Goal: Use online tool/utility: Use online tool/utility

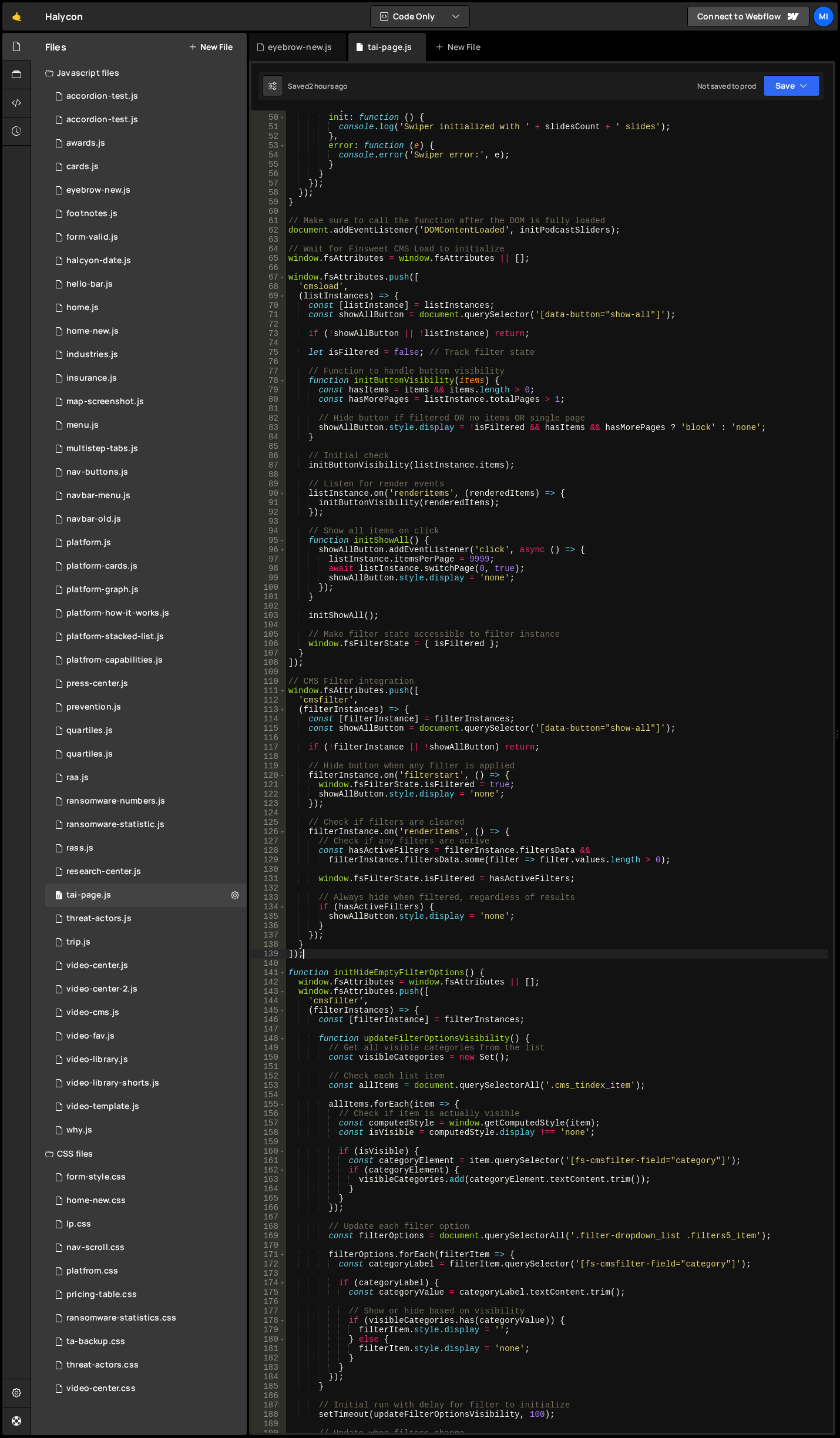
scroll to position [458, 0]
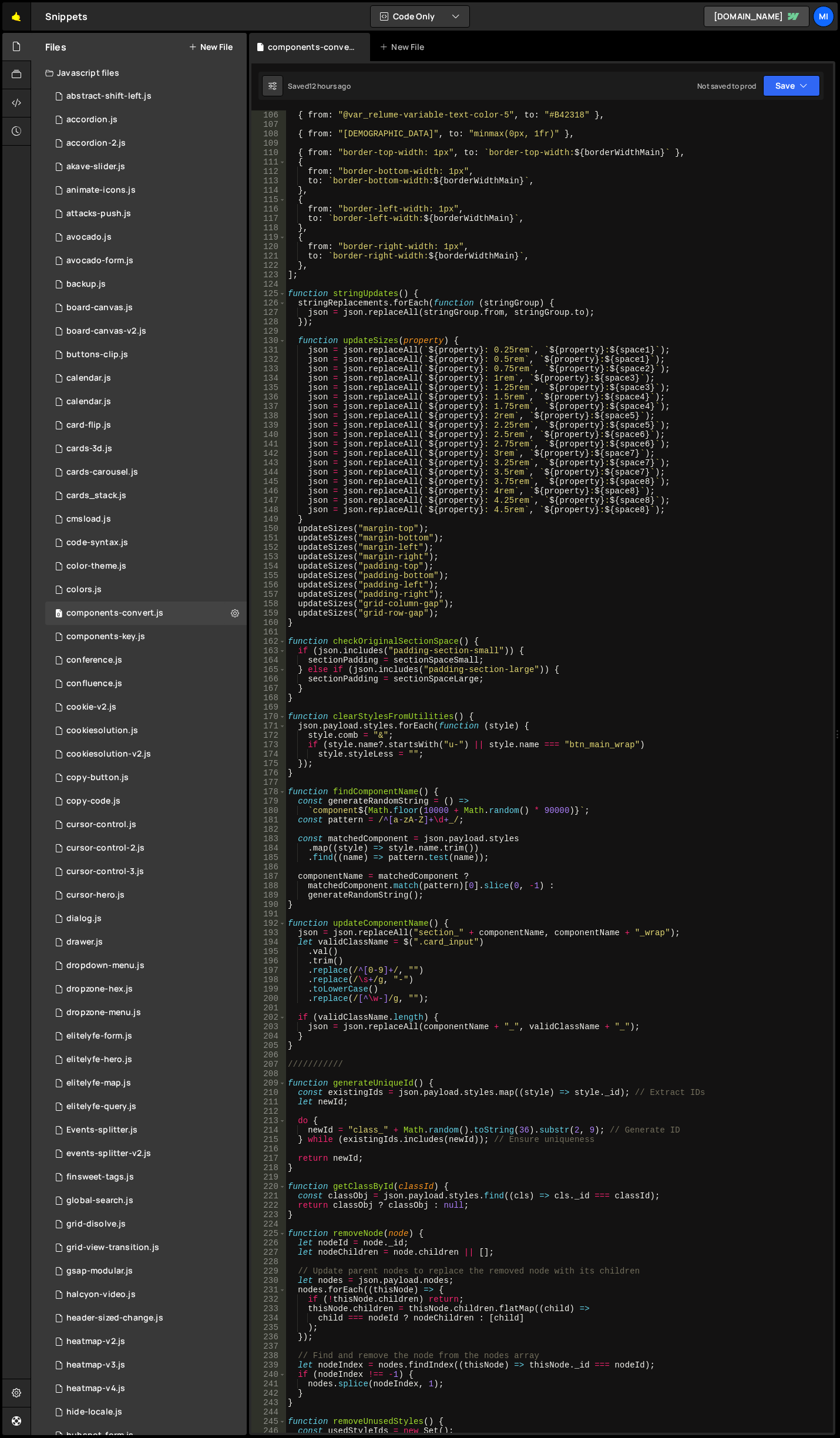
scroll to position [987, 0]
click at [205, 42] on button "New File" at bounding box center [210, 47] width 44 height 9
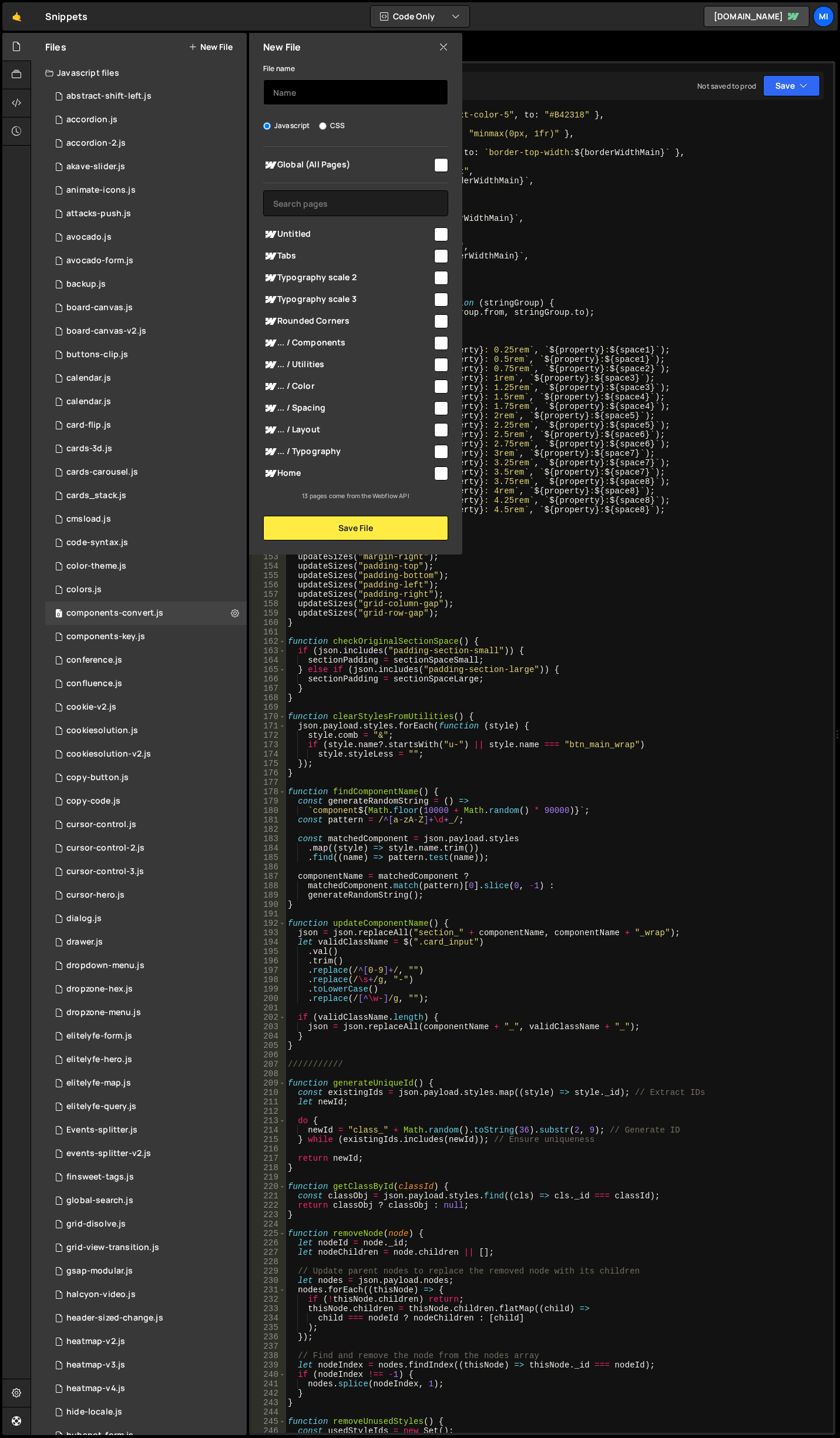
click at [321, 79] on input "text" at bounding box center [355, 92] width 185 height 26
type input "three-globe"
click at [384, 526] on button "Save File" at bounding box center [355, 528] width 185 height 25
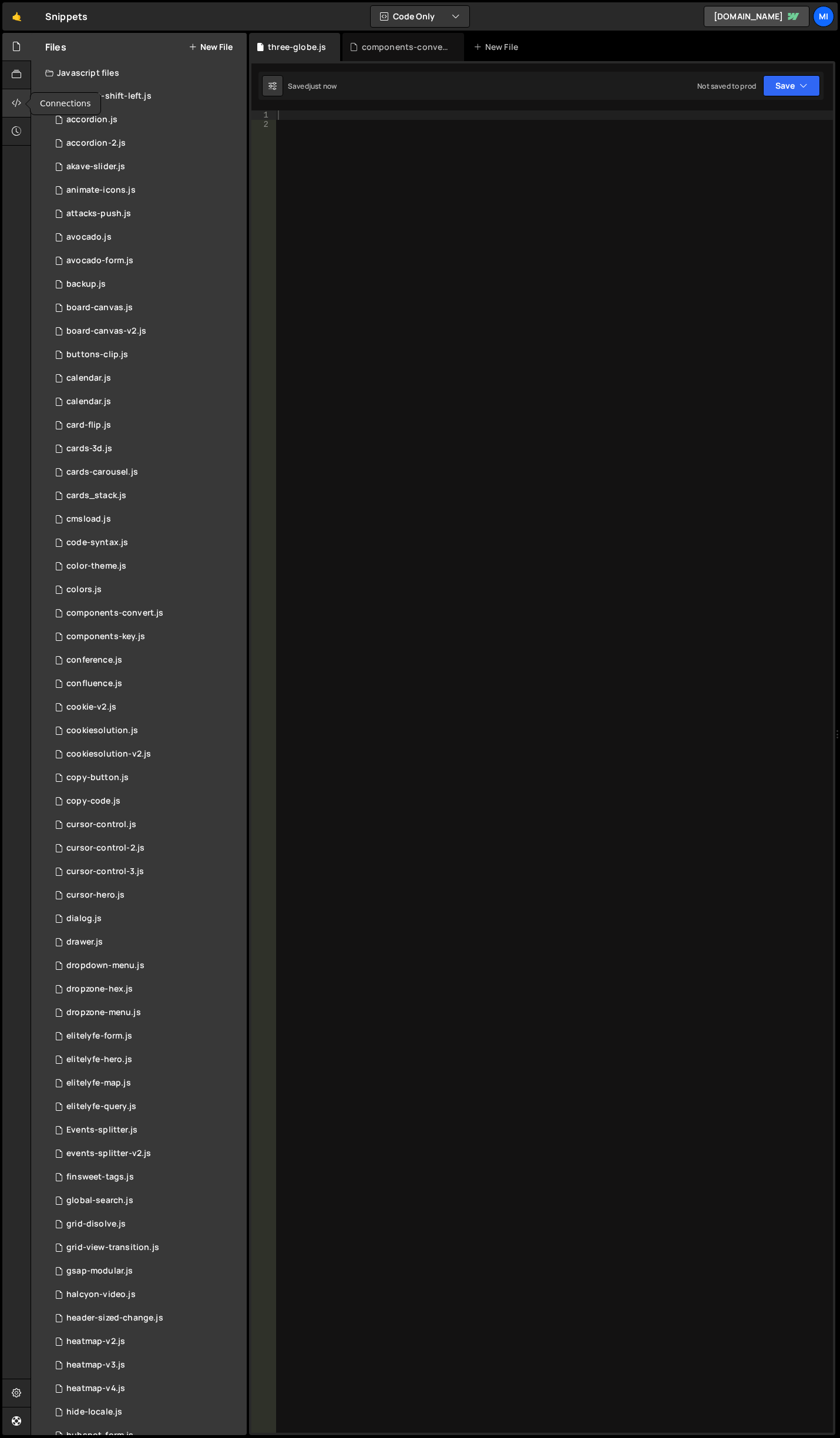
click at [28, 113] on div at bounding box center [16, 104] width 29 height 28
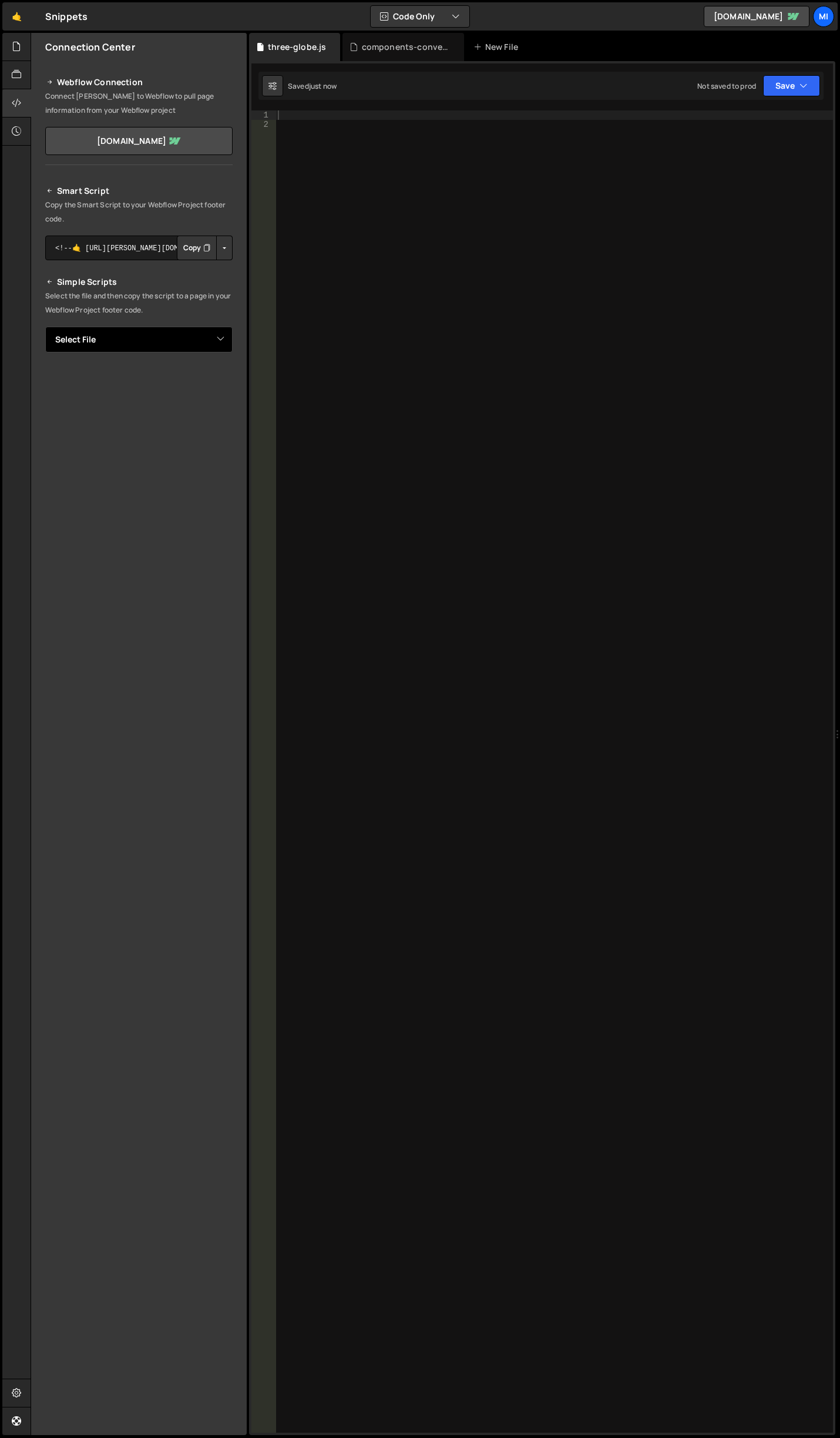
click at [197, 339] on select "Select File abstract-shift-left.js accordion.js accordion-2.js akave-slider.js …" at bounding box center [139, 339] width 188 height 26
select select "46024"
click at [45, 327] on select "Select File abstract-shift-left.js accordion.js accordion-2.js akave-slider.js …" at bounding box center [139, 339] width 188 height 26
click at [224, 384] on button "Button group with nested dropdown" at bounding box center [224, 379] width 16 height 25
click at [199, 400] on link "Copy Staging js" at bounding box center [183, 401] width 97 height 16
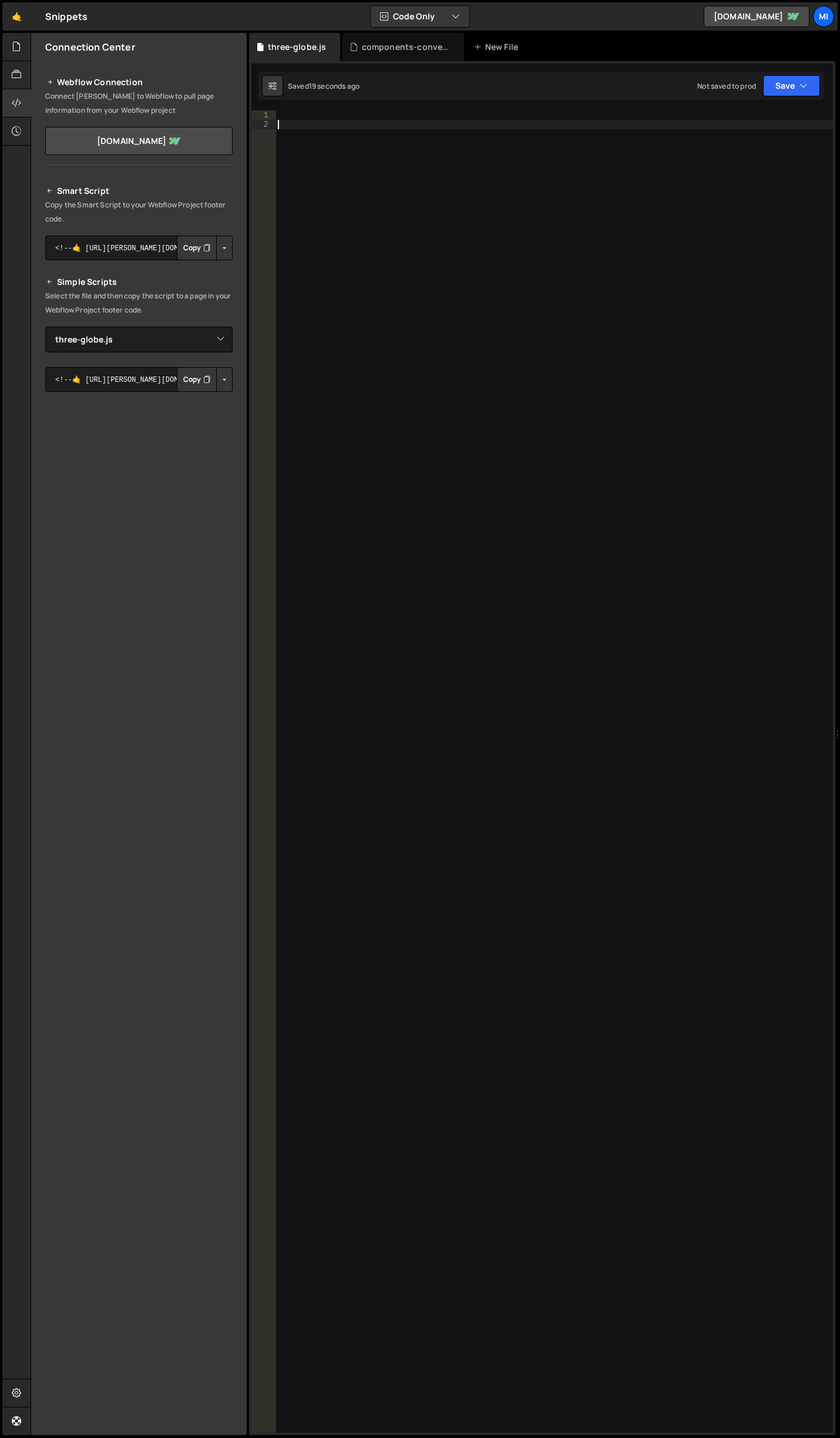
click at [451, 449] on div at bounding box center [554, 781] width 558 height 1341
paste textarea "<script src="https://slater.app/4150/46024.js"></script>"
type textarea "script src = "https://slater.app/4150/46024.js" > < /script>"
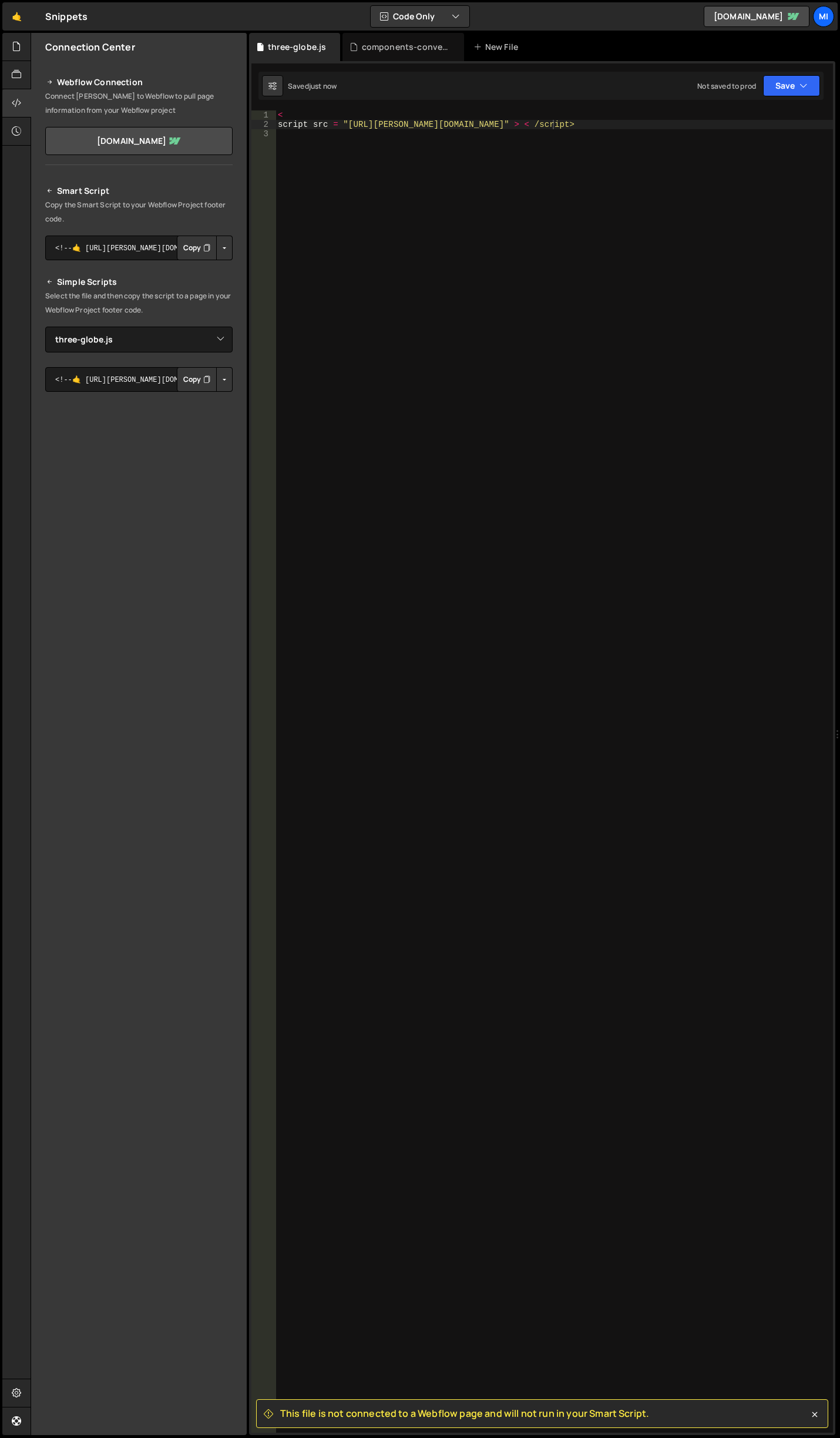
click at [461, 414] on div "< script src = "https://slater.app/4150/46024.js" > < /script>" at bounding box center [554, 781] width 558 height 1341
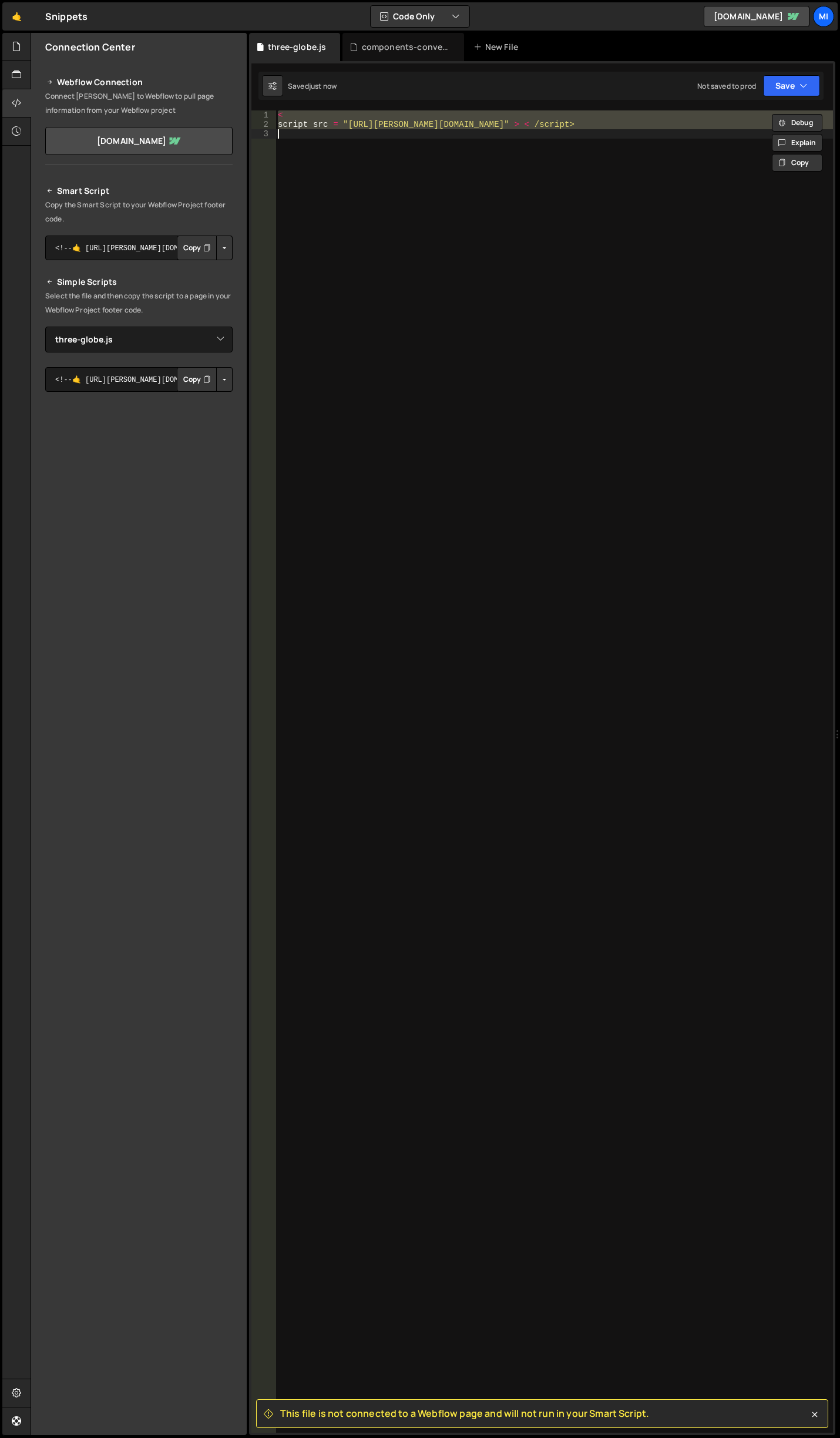
paste textarea "init();"
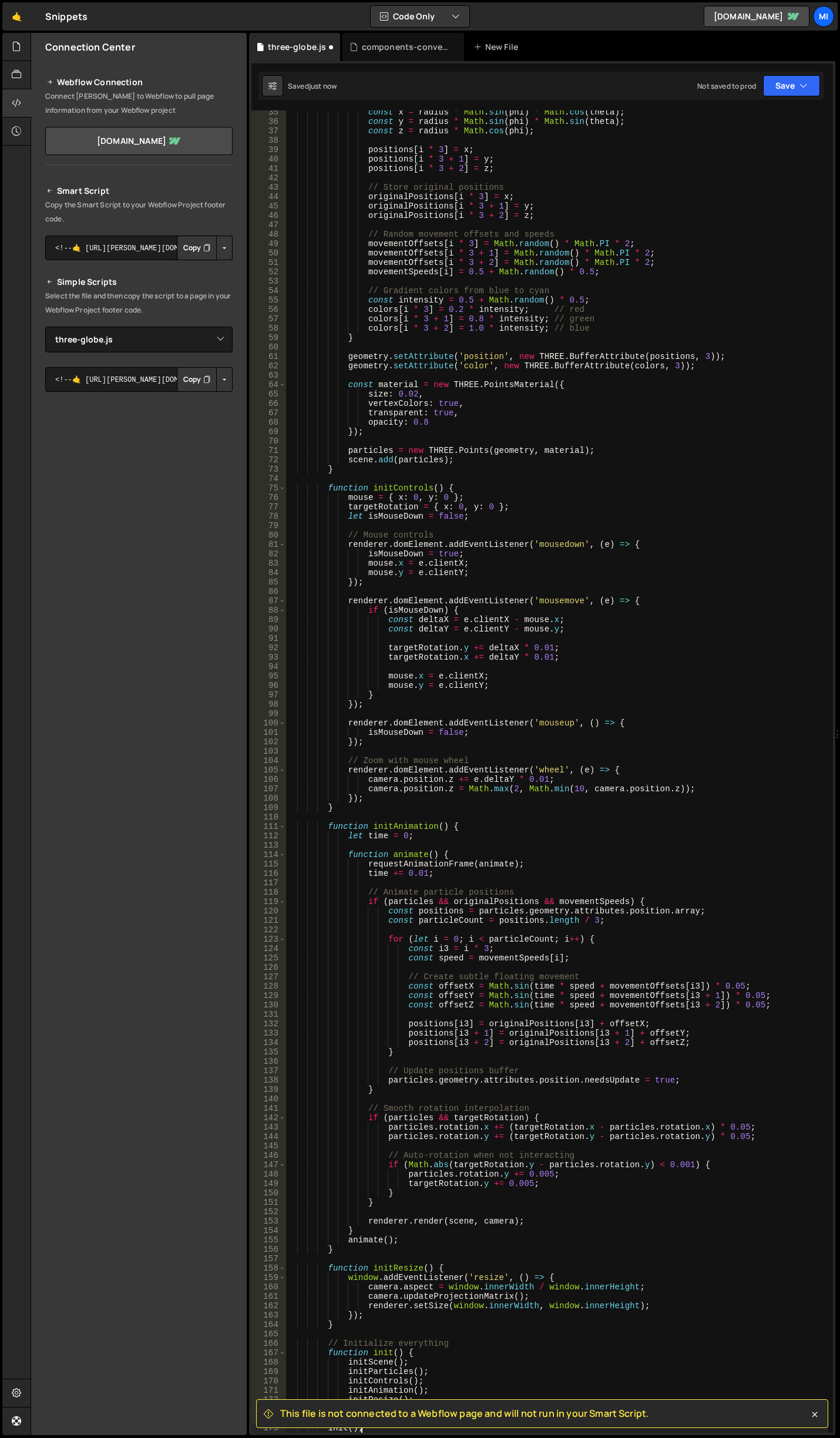
scroll to position [322, 0]
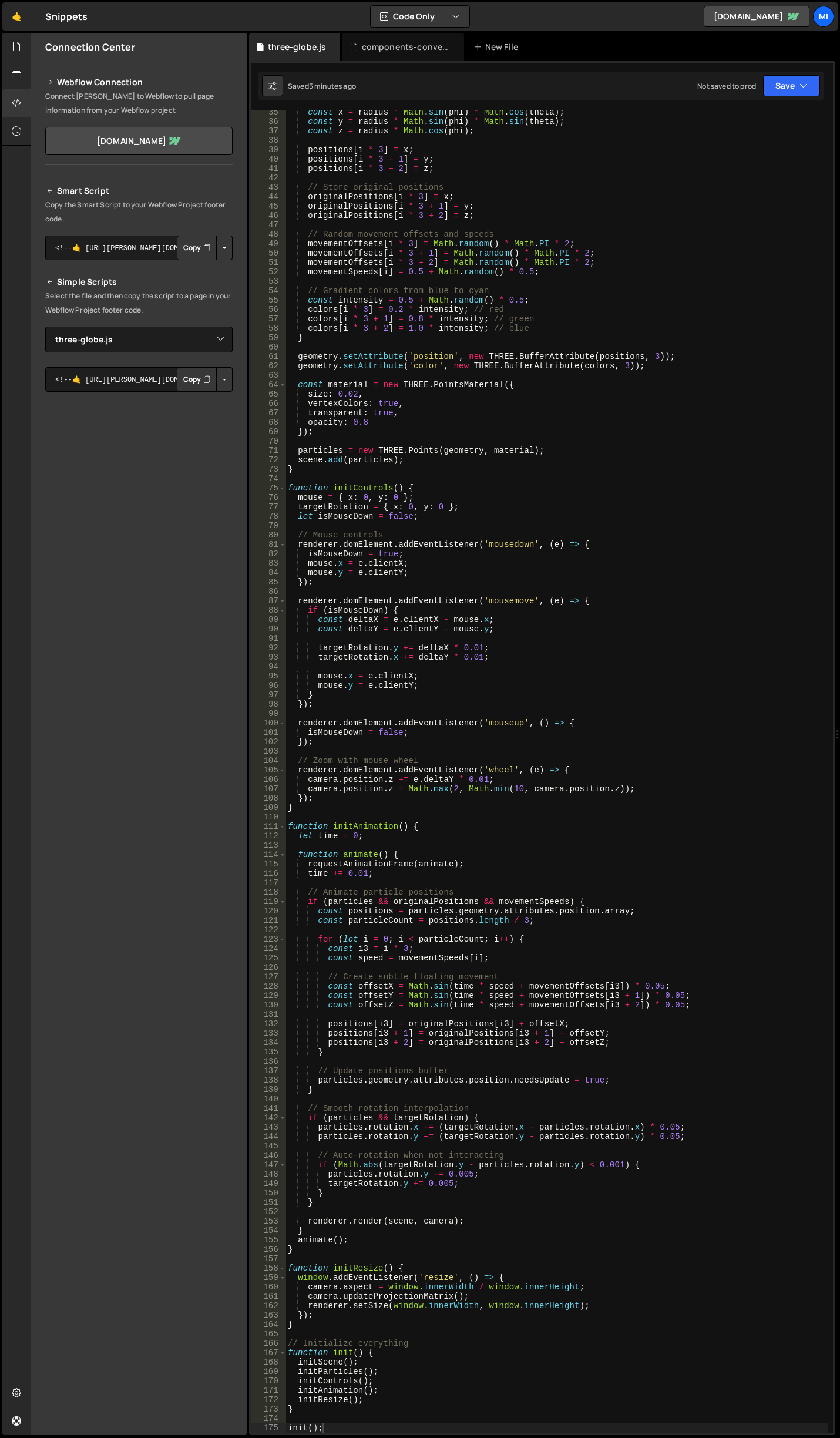
click at [547, 677] on div "const x = radius * Math . sin ( phi ) * Math . cos ( theta ) ; const y = radius…" at bounding box center [557, 778] width 543 height 1341
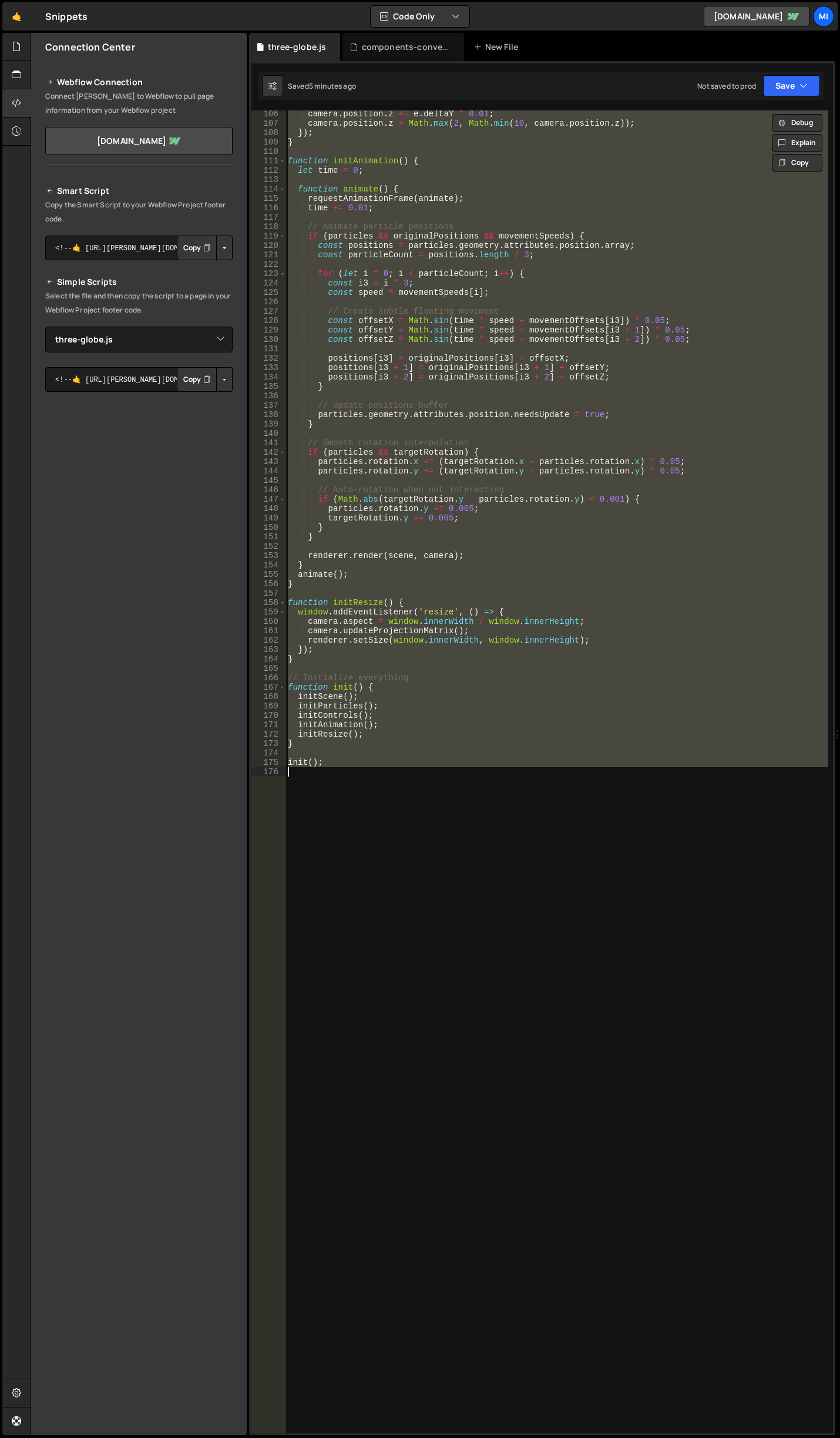
paste textarea "init();"
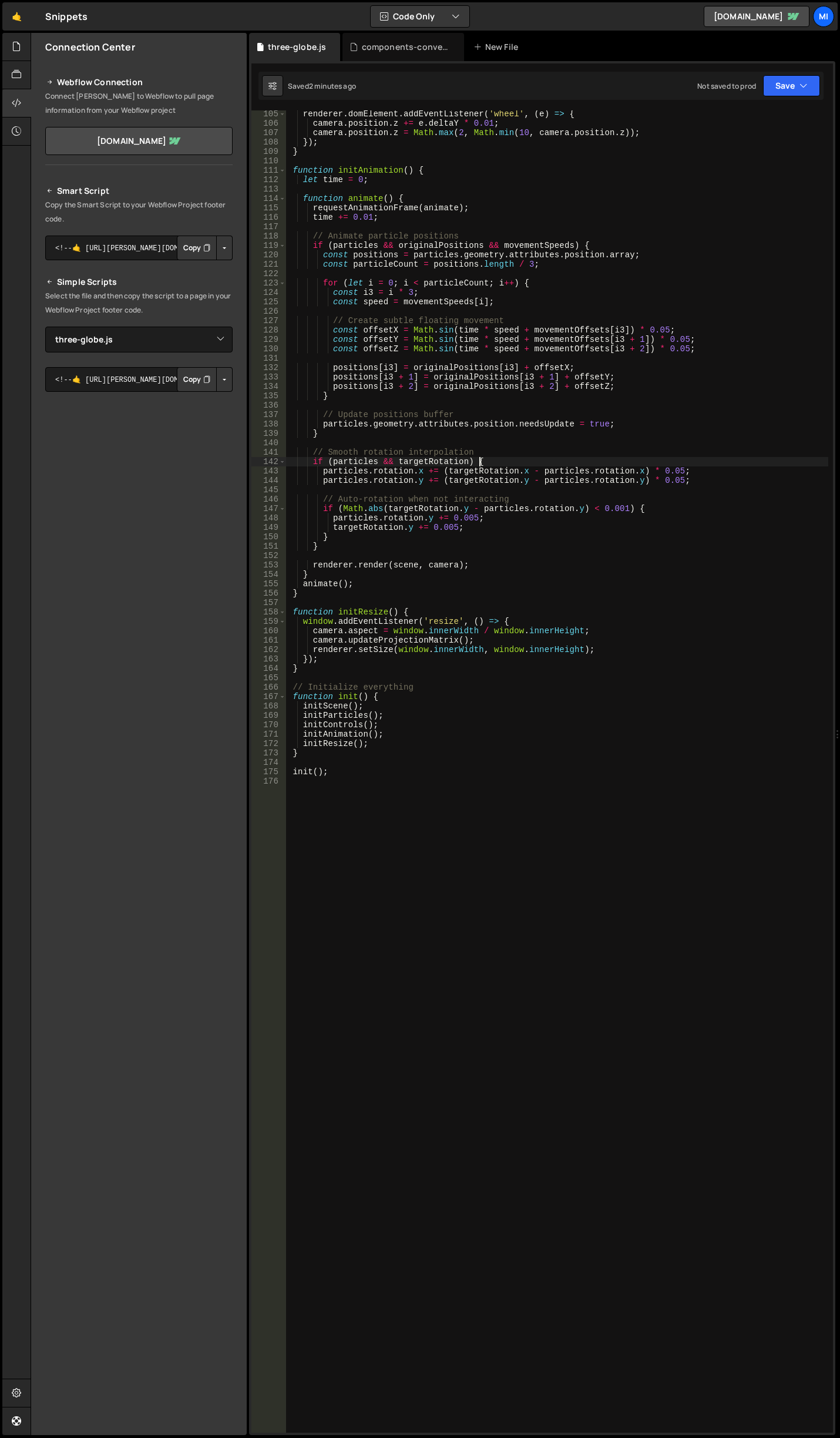
click at [628, 459] on div "renderer . domElement . addEventListener ( 'wheel' , ( e ) => { camera . positi…" at bounding box center [557, 780] width 543 height 1341
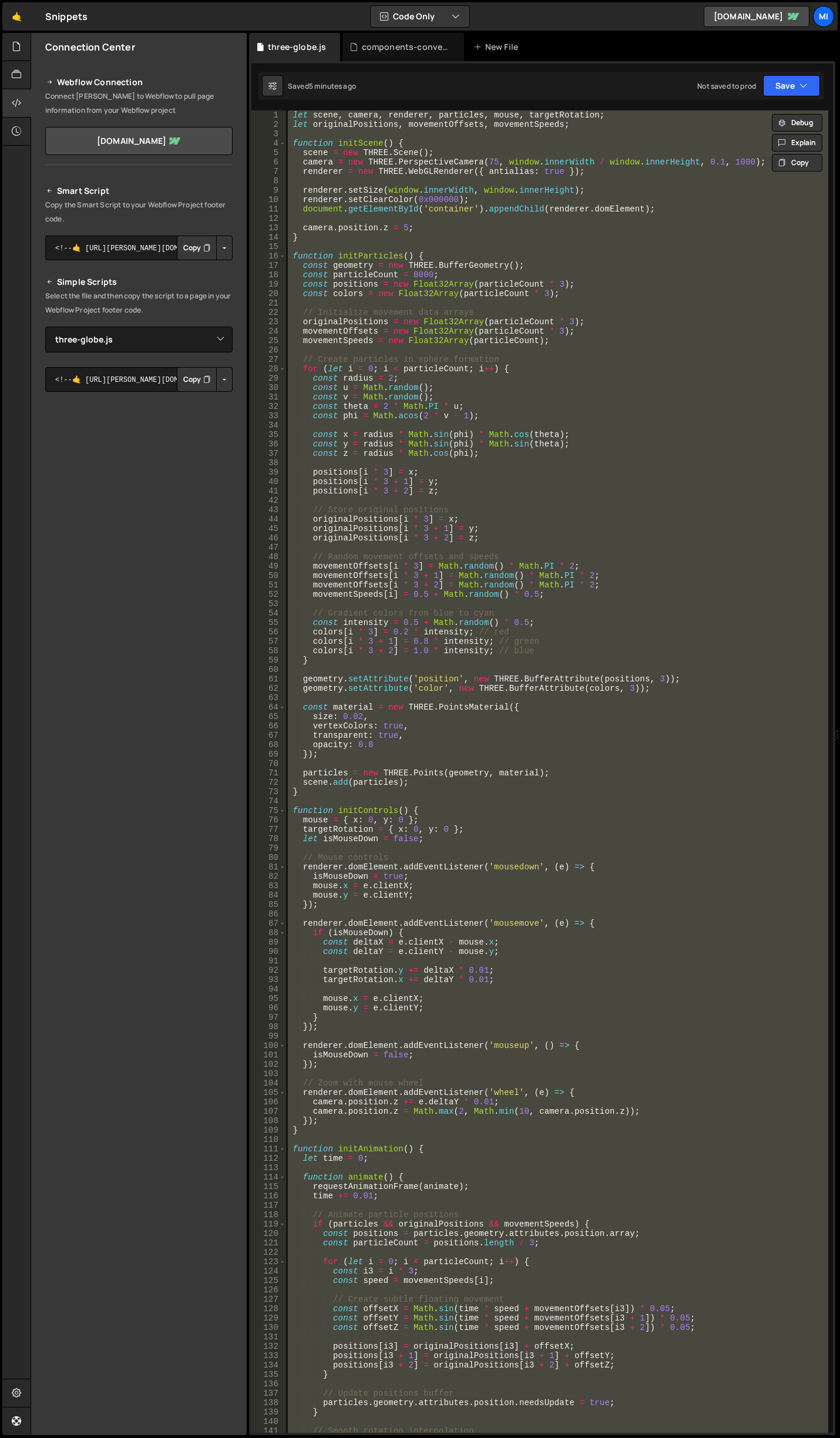
scroll to position [0, 0]
click at [463, 735] on div "let scene , camera , renderer , particles , mouse , targetRotation ; let origin…" at bounding box center [557, 772] width 543 height 1322
type textarea "init();"
paste textarea
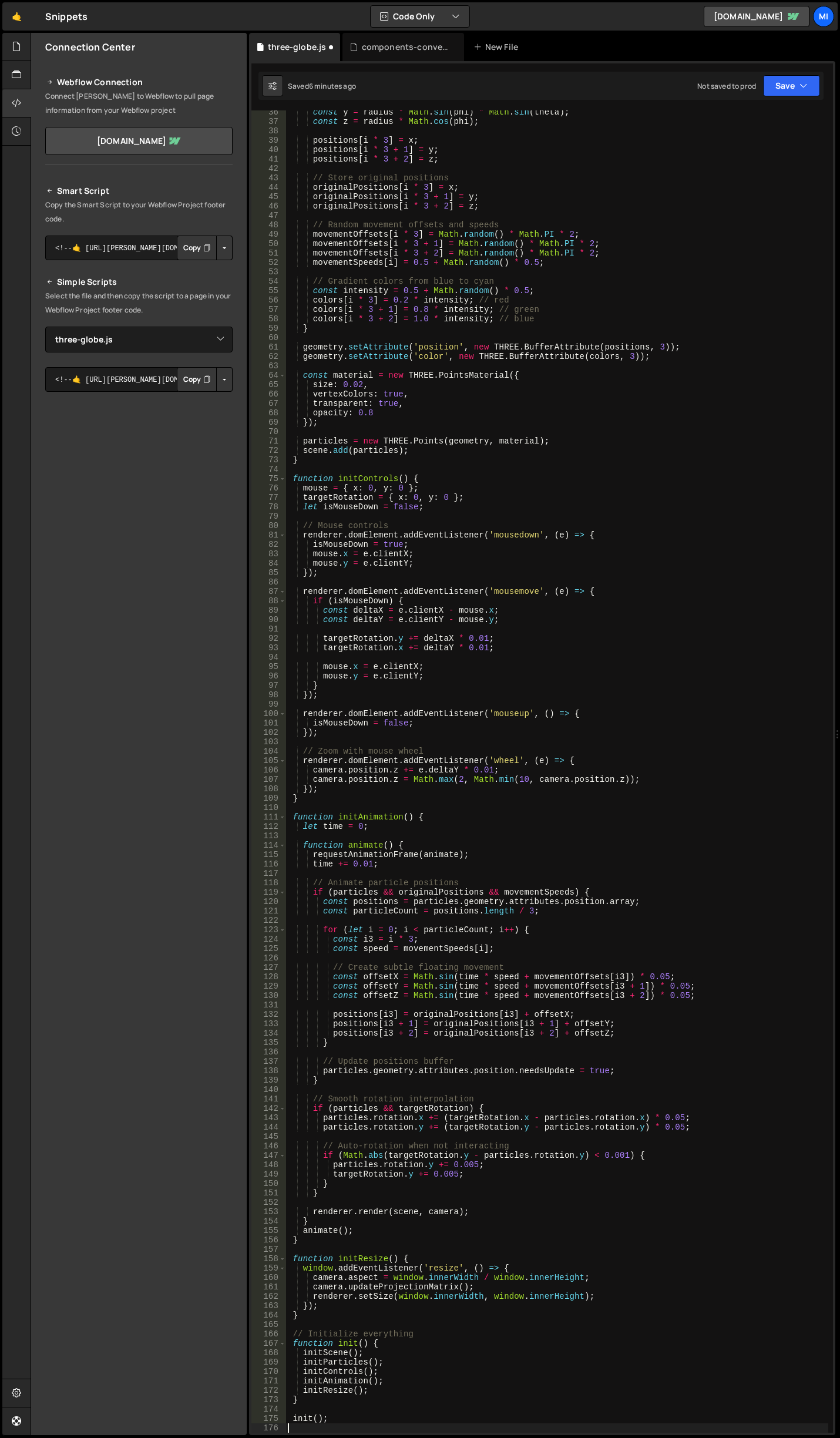
scroll to position [332, 0]
click at [658, 486] on div "const y = radius * Math . sin ( phi ) * Math . sin ( theta ) ; const z = radius…" at bounding box center [557, 778] width 543 height 1341
click at [569, 406] on div "const y = radius * Math . sin ( phi ) * Math . sin ( theta ) ; const z = radius…" at bounding box center [557, 778] width 543 height 1341
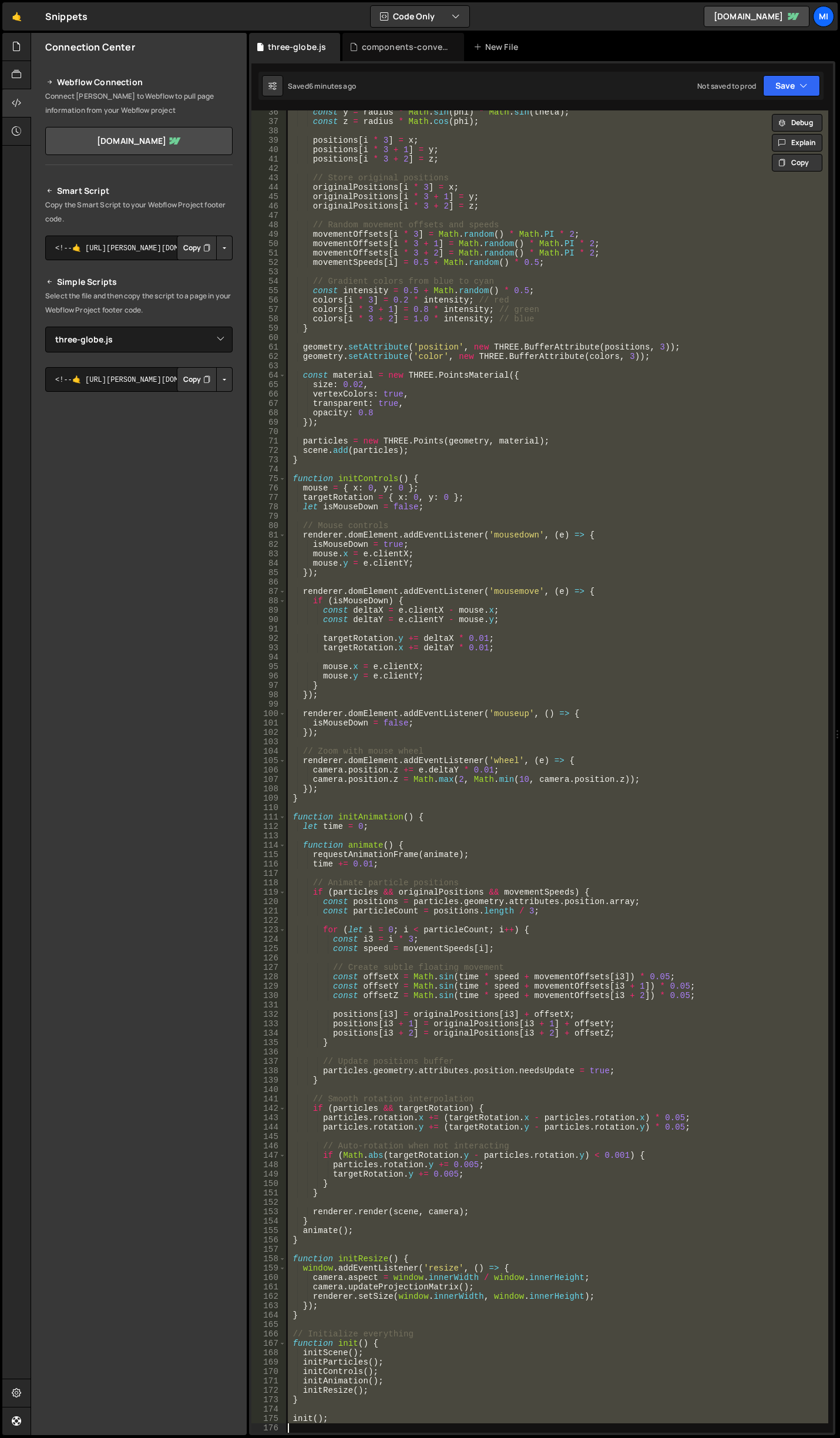
paste textarea "init();"
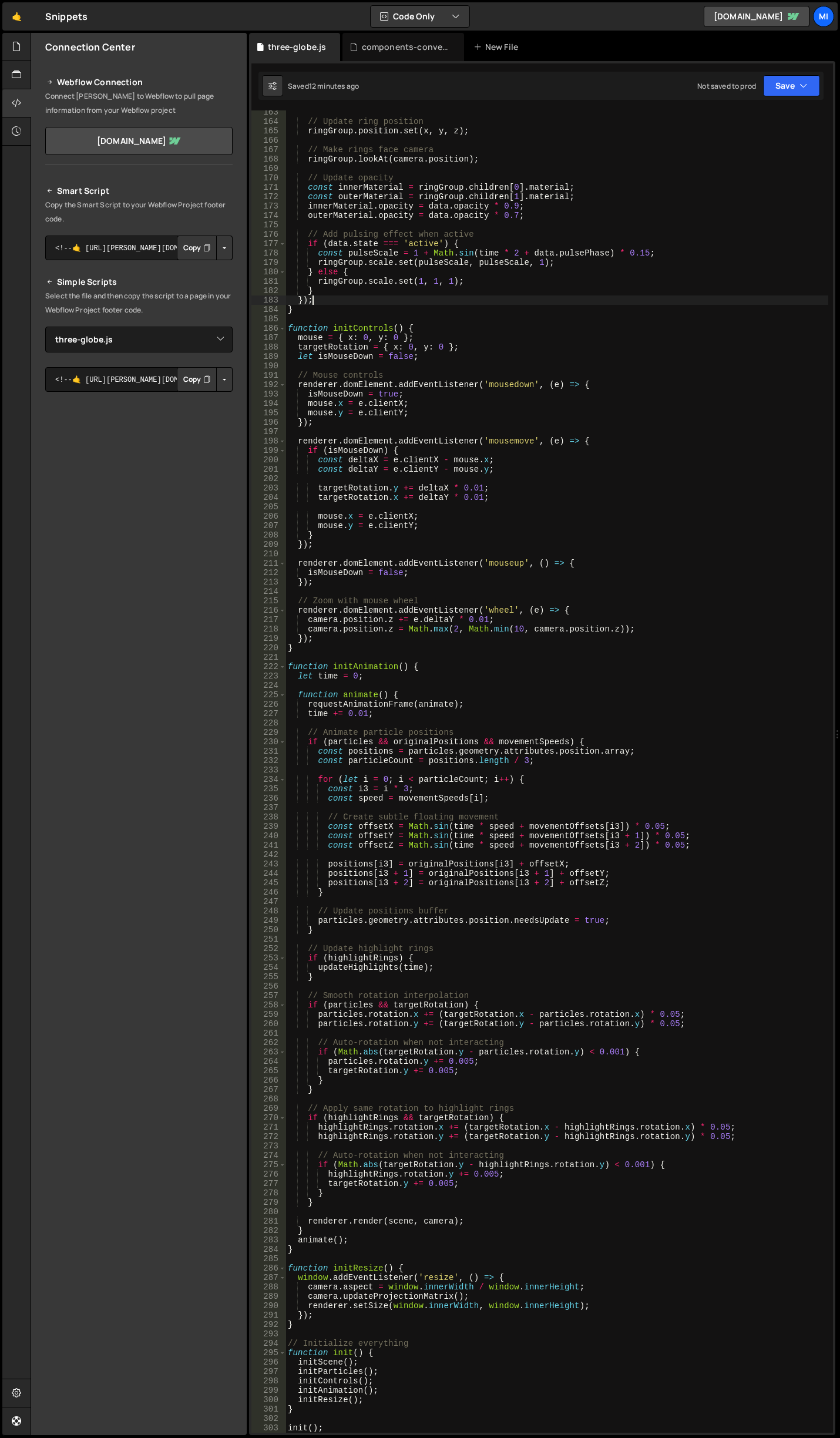
click at [403, 300] on div "// Update ring position ringGroup . position . set ( x , y , z ) ; // Make ring…" at bounding box center [557, 778] width 543 height 1341
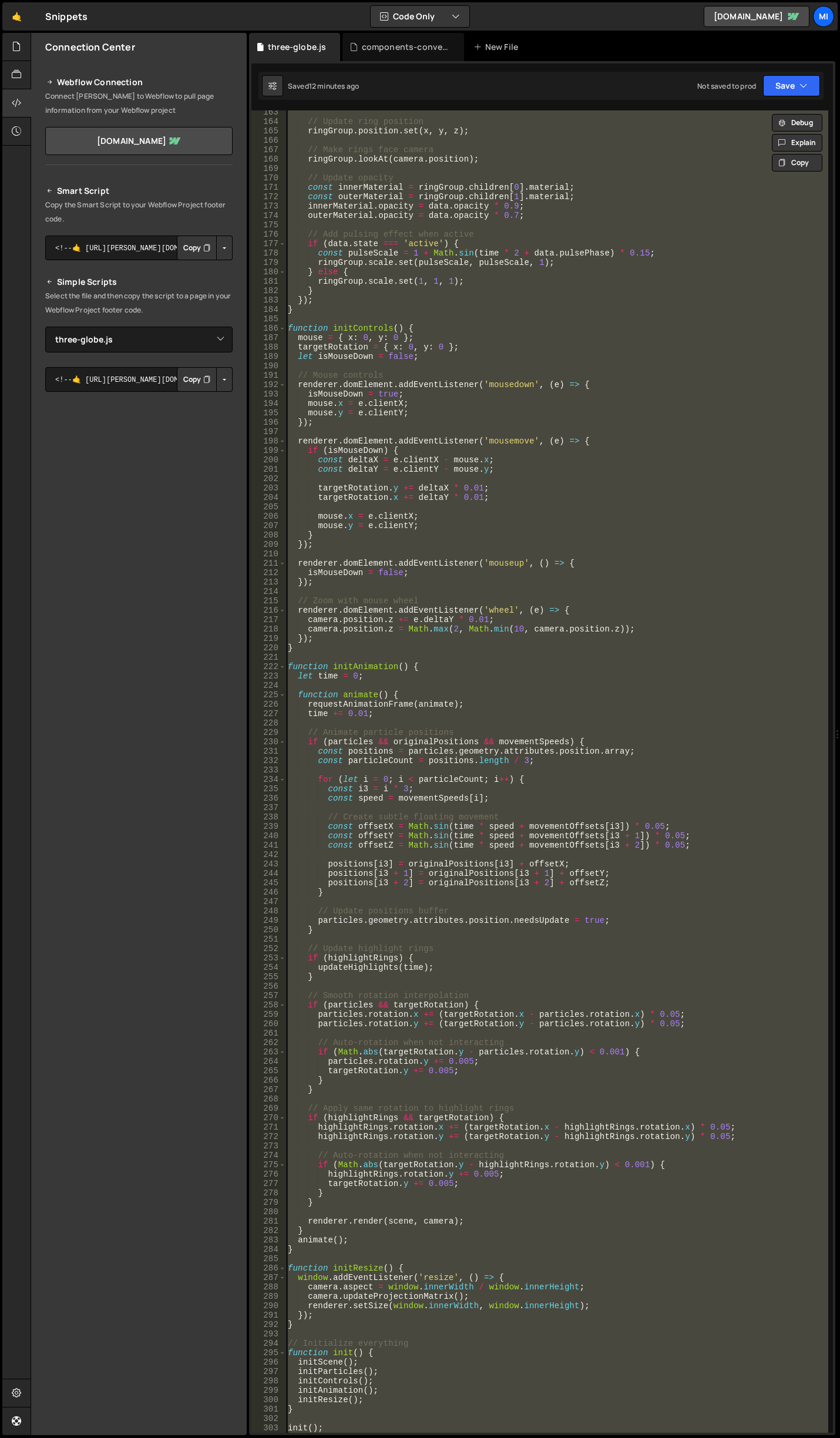
paste textarea "});"
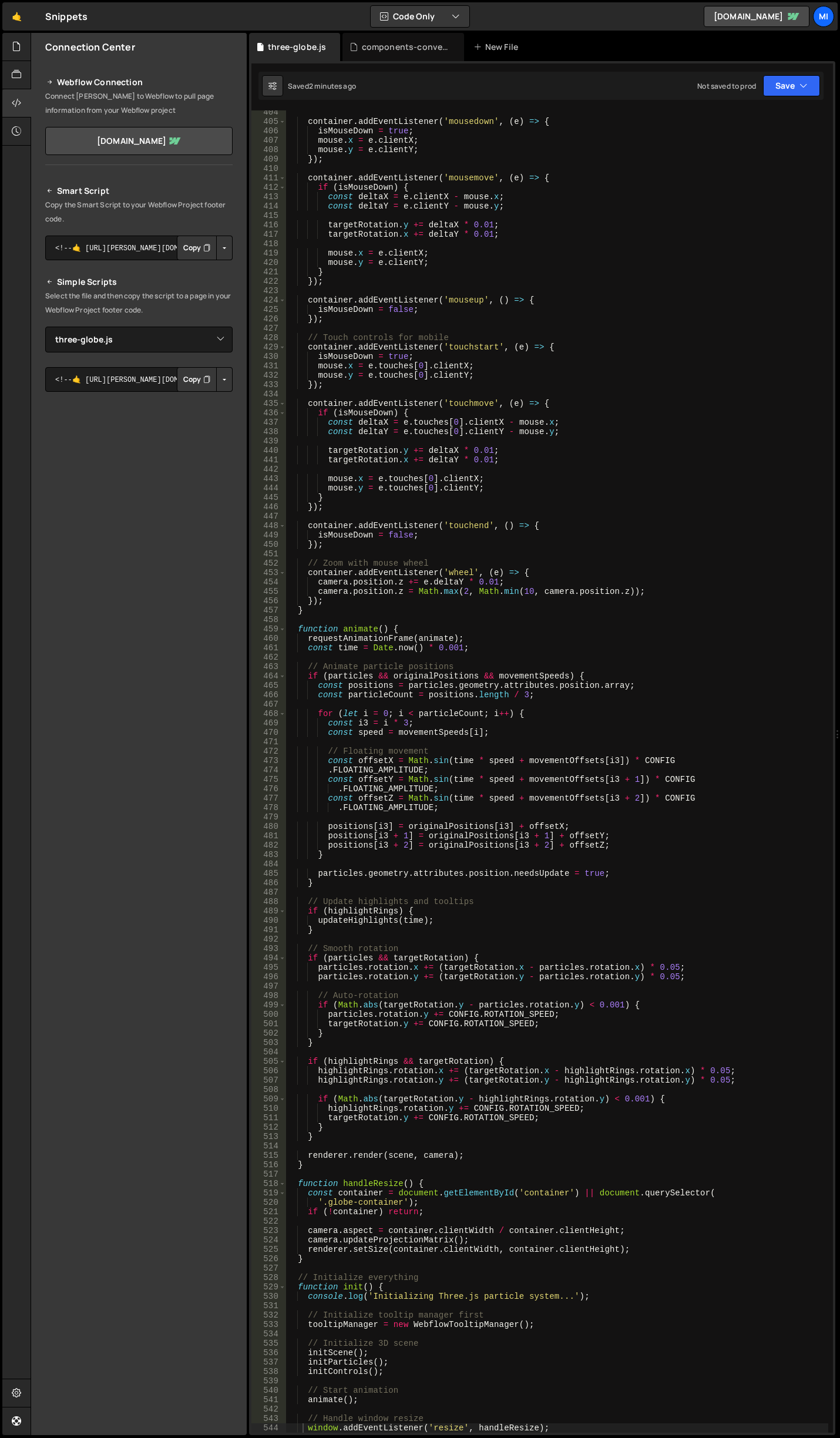
click at [656, 306] on div "container . addEventListener ( 'mousedown' , ( e ) => { isMouseDown = true ; mo…" at bounding box center [557, 778] width 543 height 1341
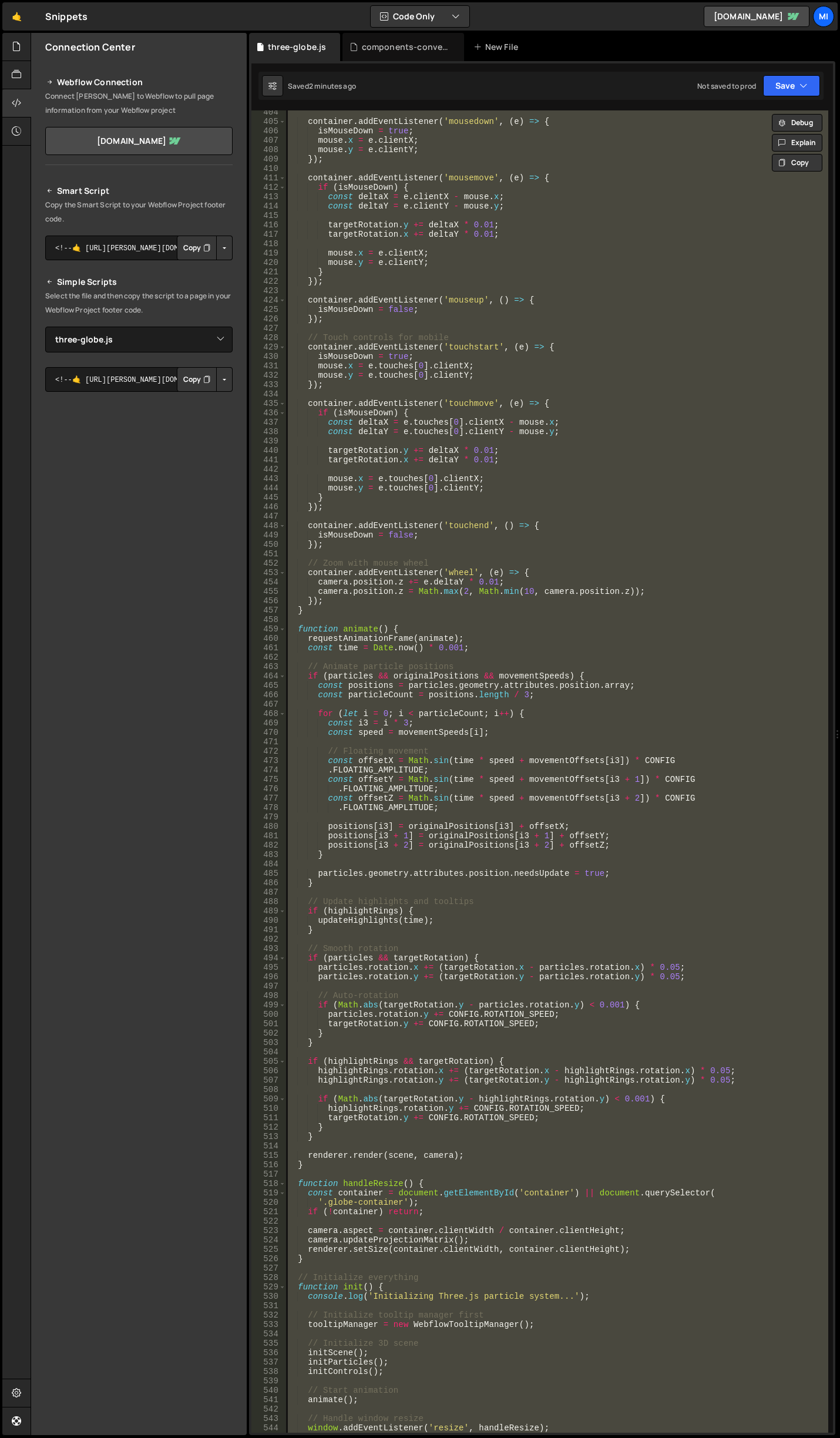
paste textarea
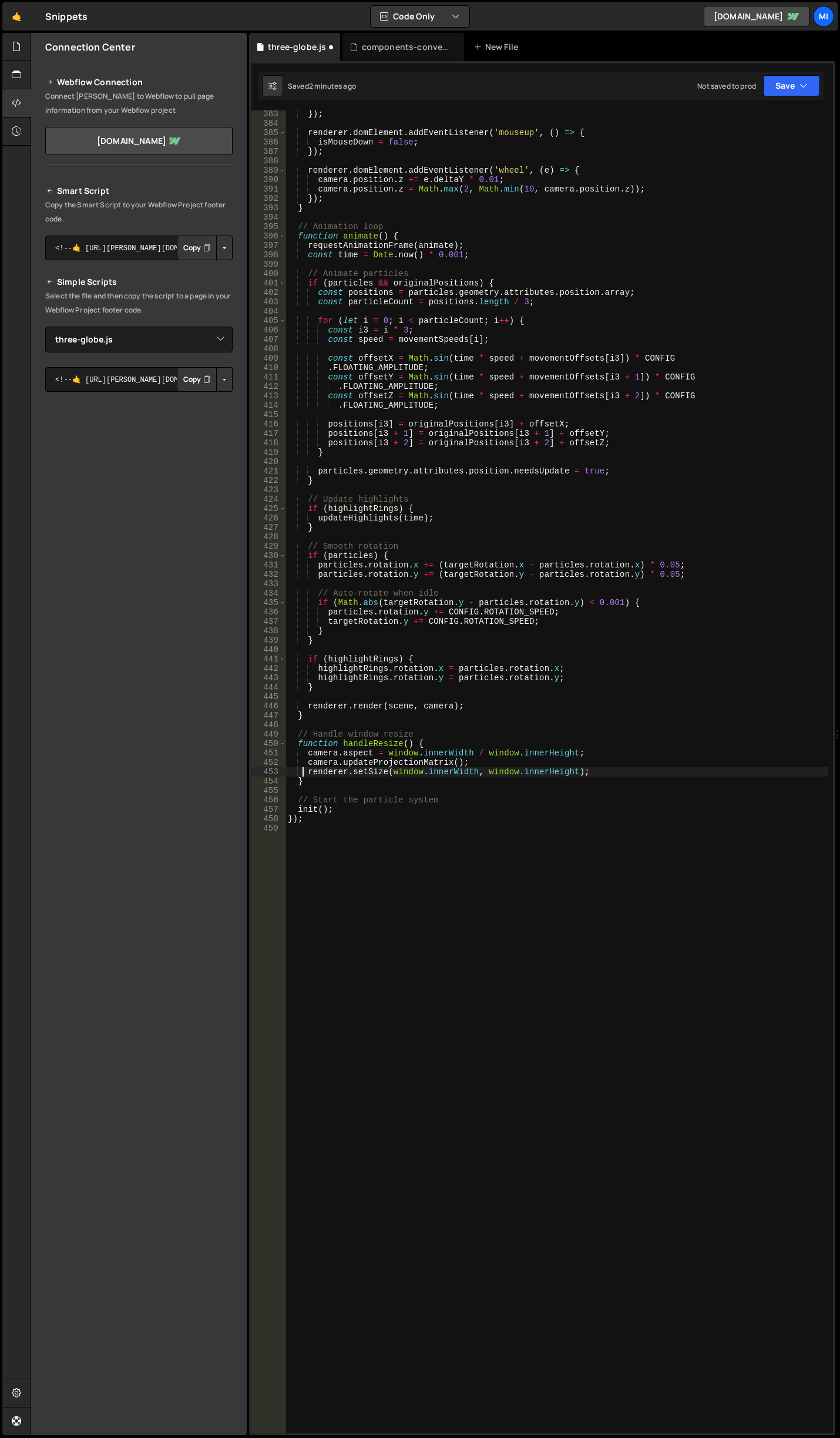
scroll to position [3602, 0]
click at [554, 705] on div "}) ; renderer . domElement . addEventListener ( 'mouseup' , ( ) => { isMouseDow…" at bounding box center [557, 780] width 543 height 1341
click at [667, 709] on div "}) ; renderer . domElement . addEventListener ( 'mouseup' , ( ) => { isMouseDow…" at bounding box center [557, 780] width 543 height 1341
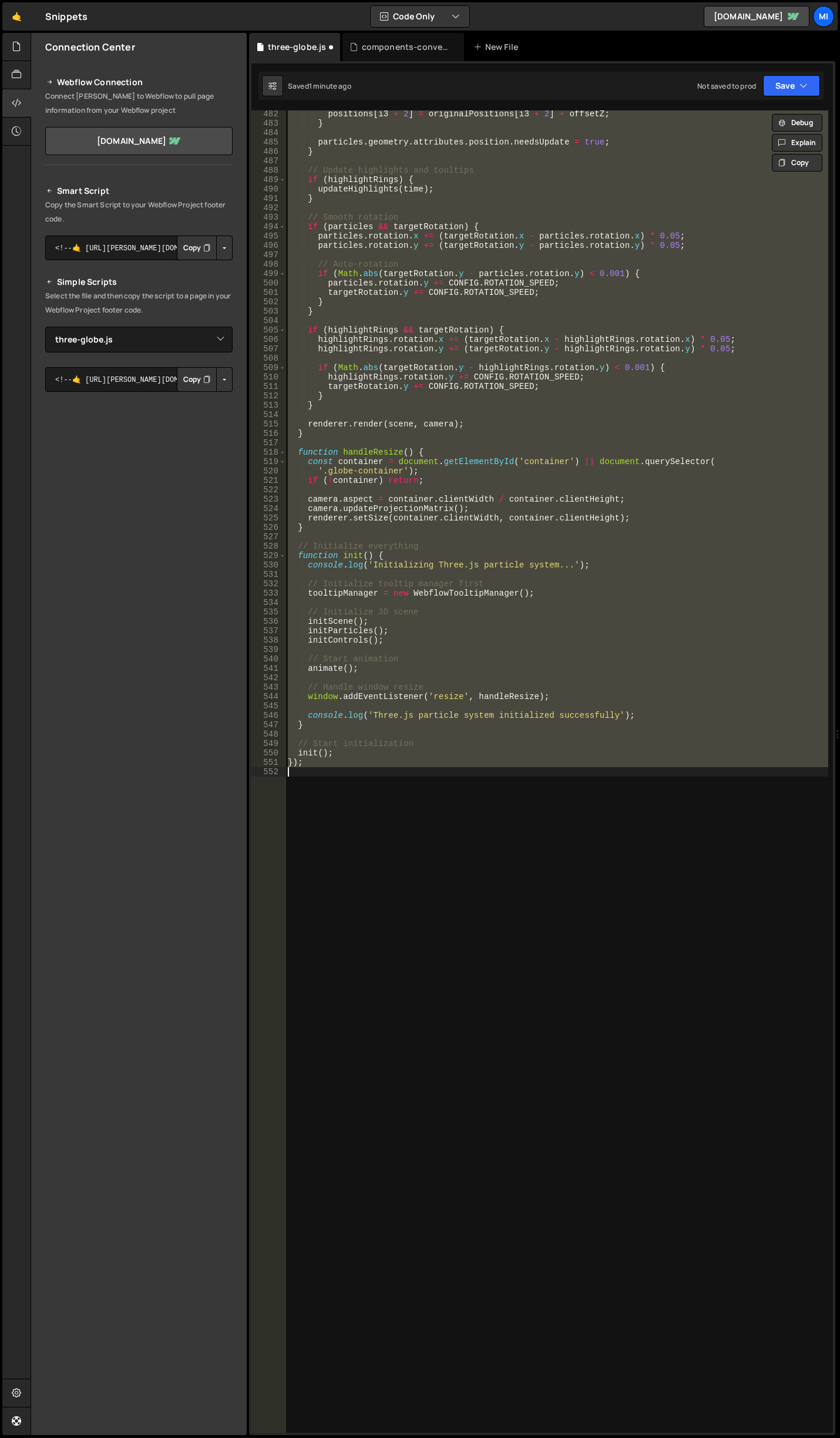
scroll to position [3607, 0]
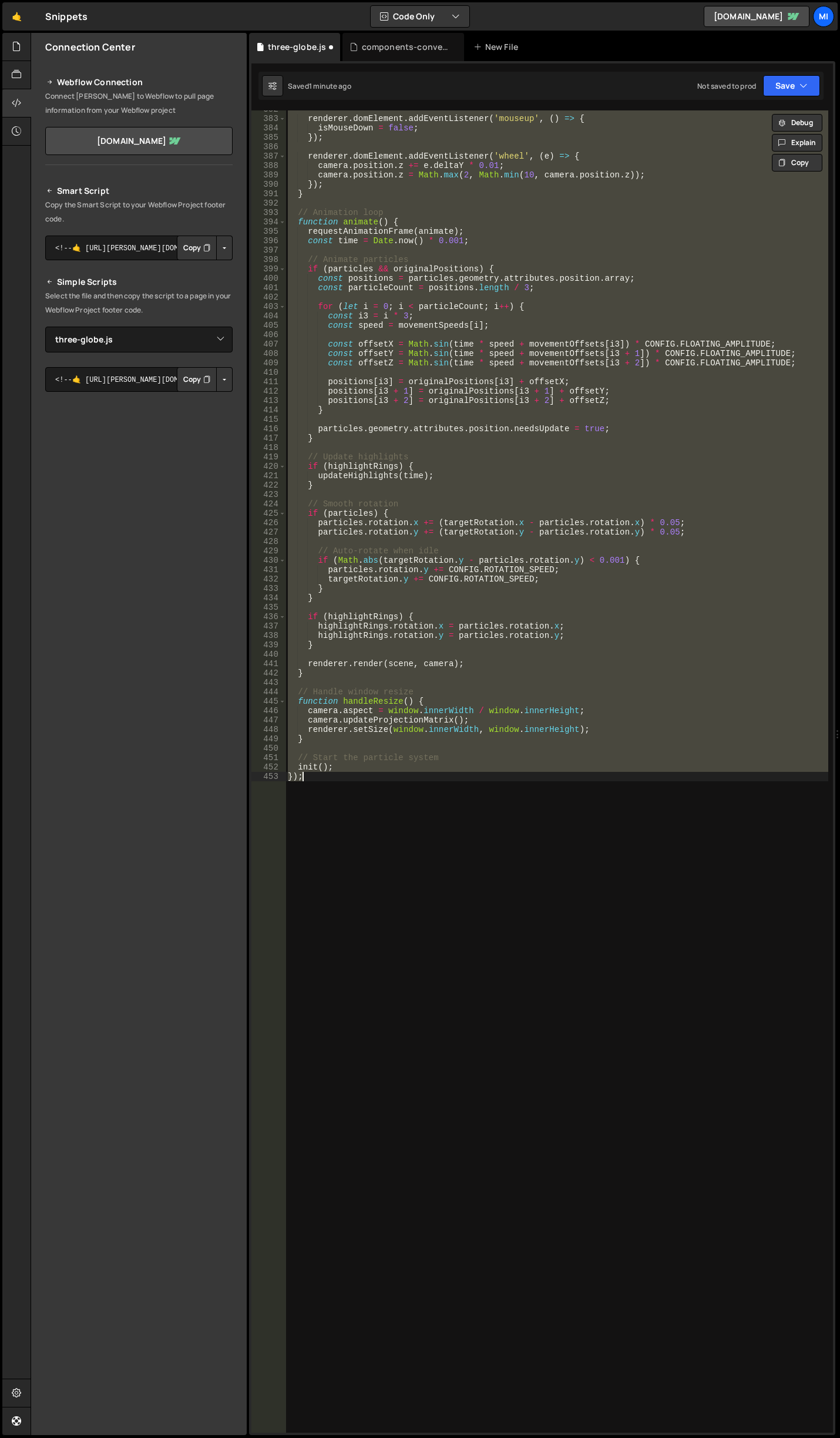
type textarea "renderer.setSize(window.innerWidth, window.innerHeight);"
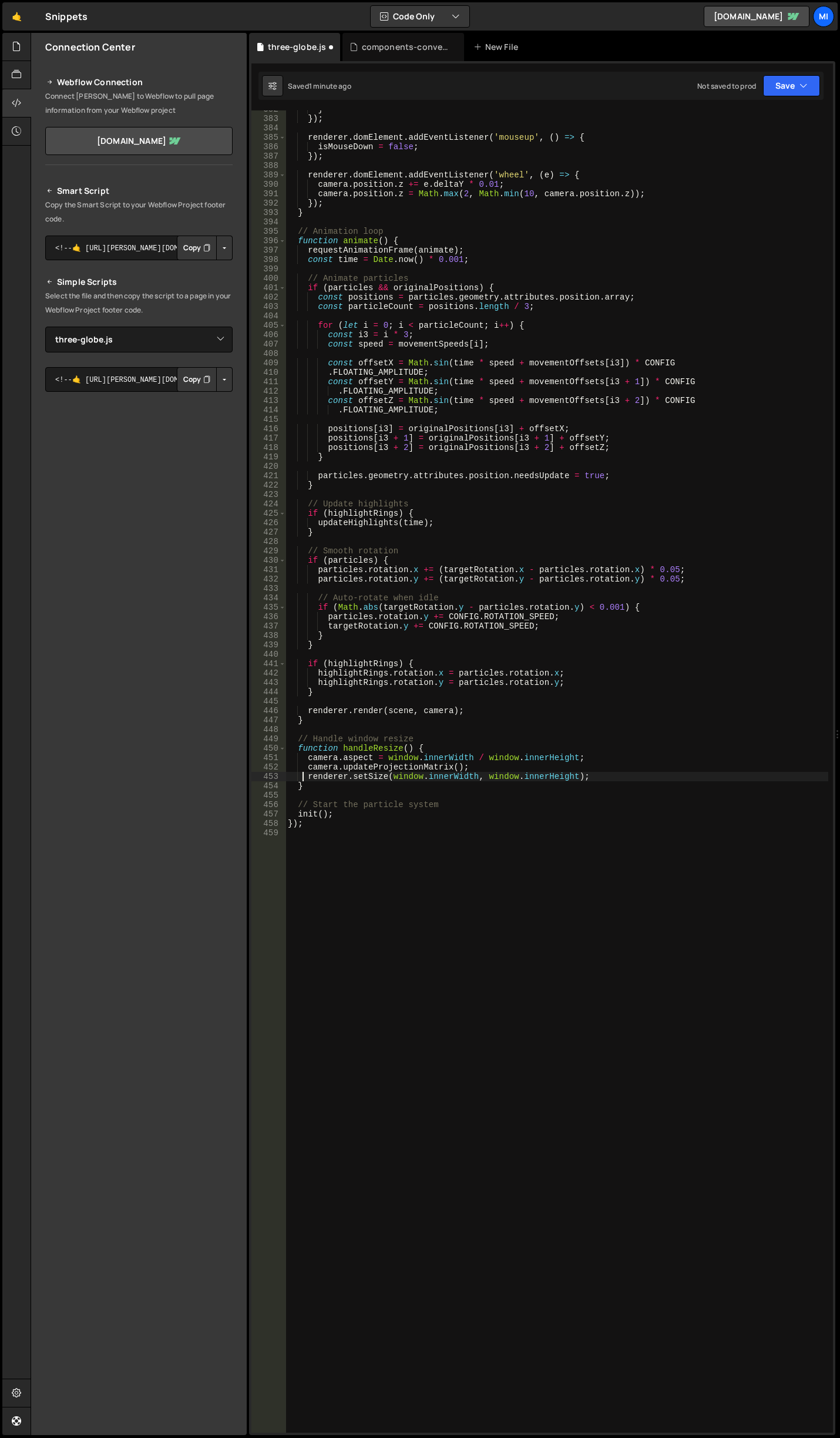
scroll to position [3597, 0]
click at [456, 592] on div "} }) ; renderer . domElement . addEventListener ( 'mouseup' , ( ) => { isMouseD…" at bounding box center [557, 775] width 543 height 1341
click at [403, 734] on div "} }) ; renderer . domElement . addEventListener ( 'mouseup' , ( ) => { isMouseD…" at bounding box center [557, 775] width 543 height 1341
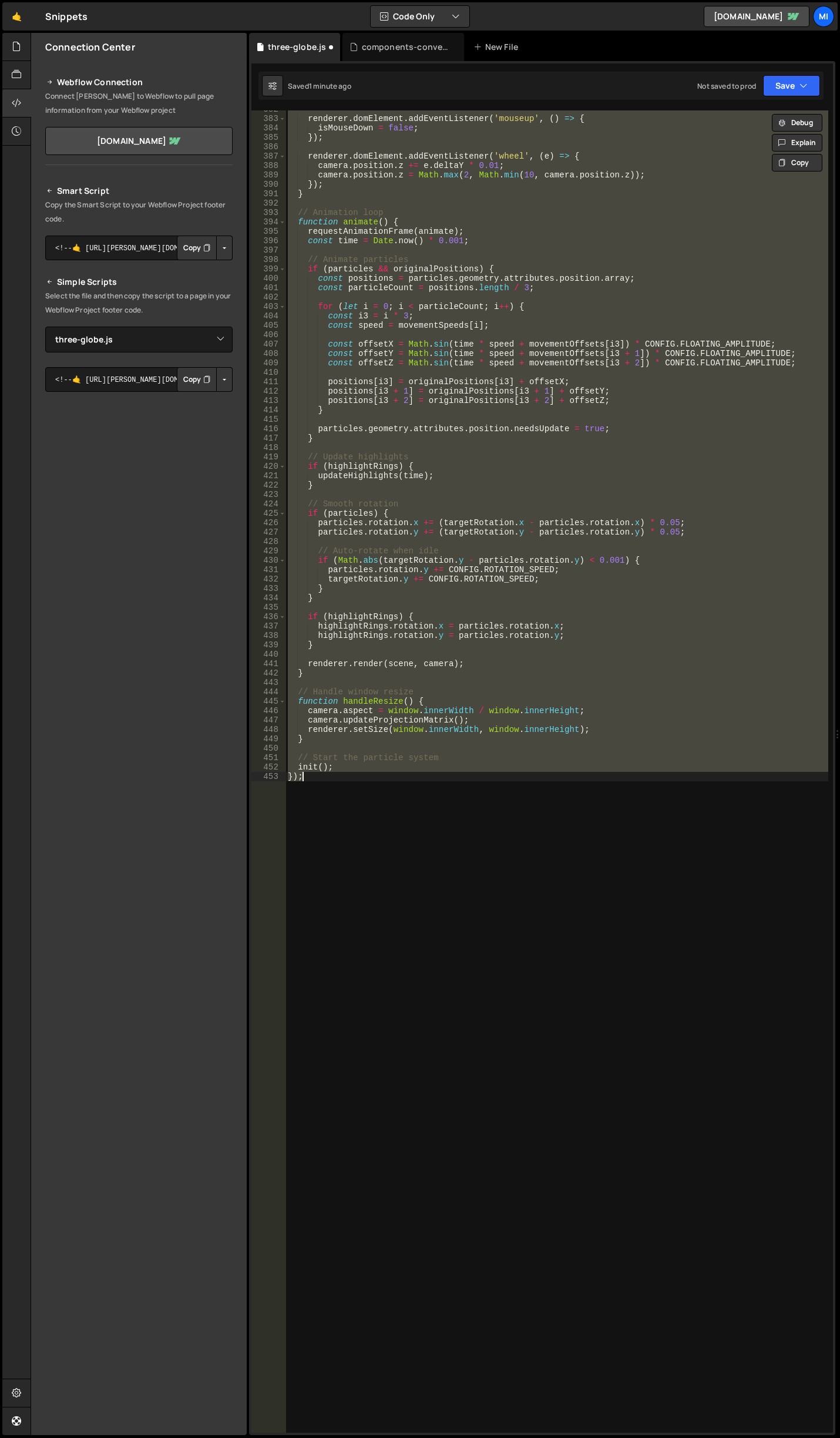
scroll to position [4523, 0]
type textarea "});"
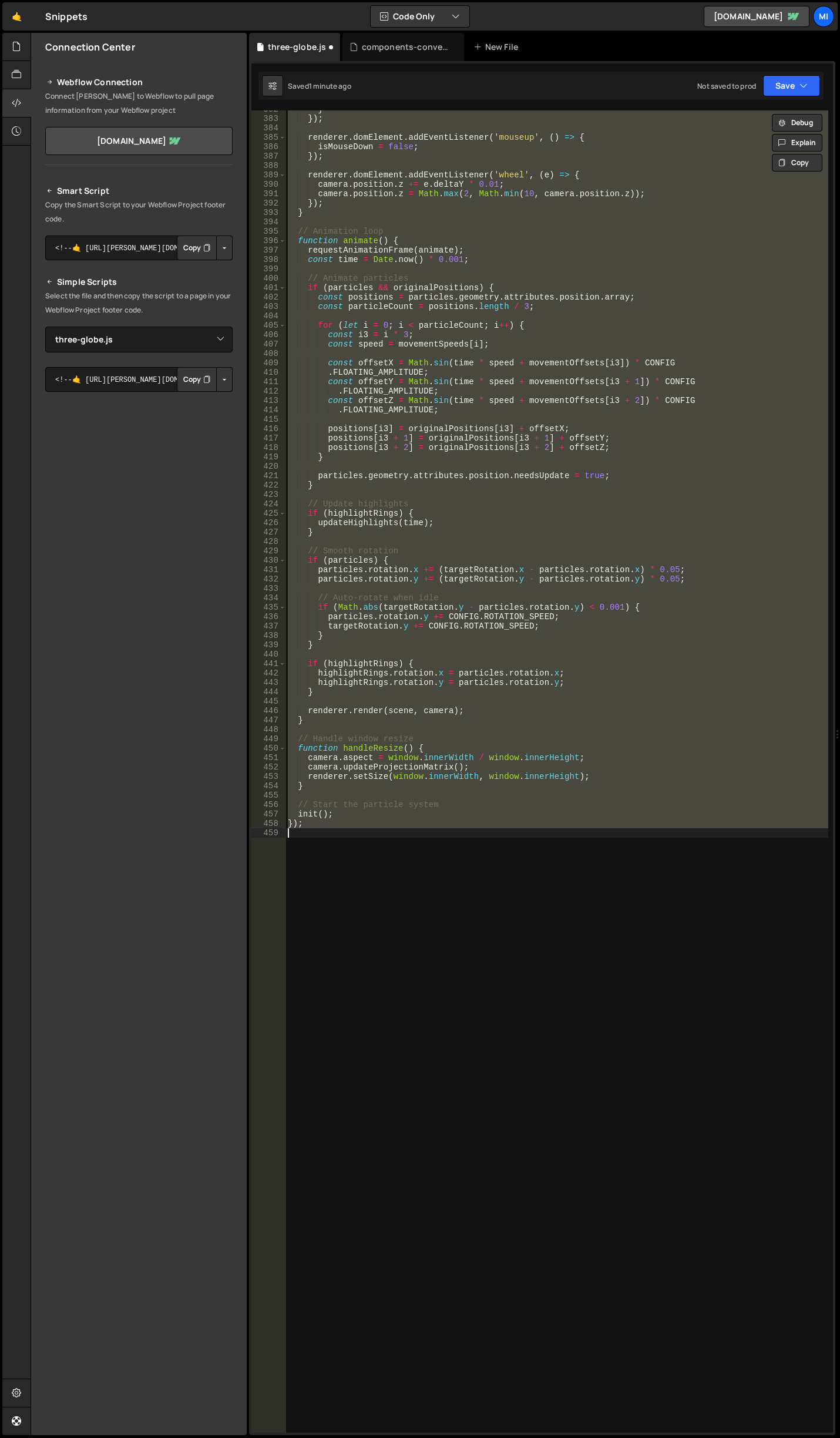
scroll to position [3597, 0]
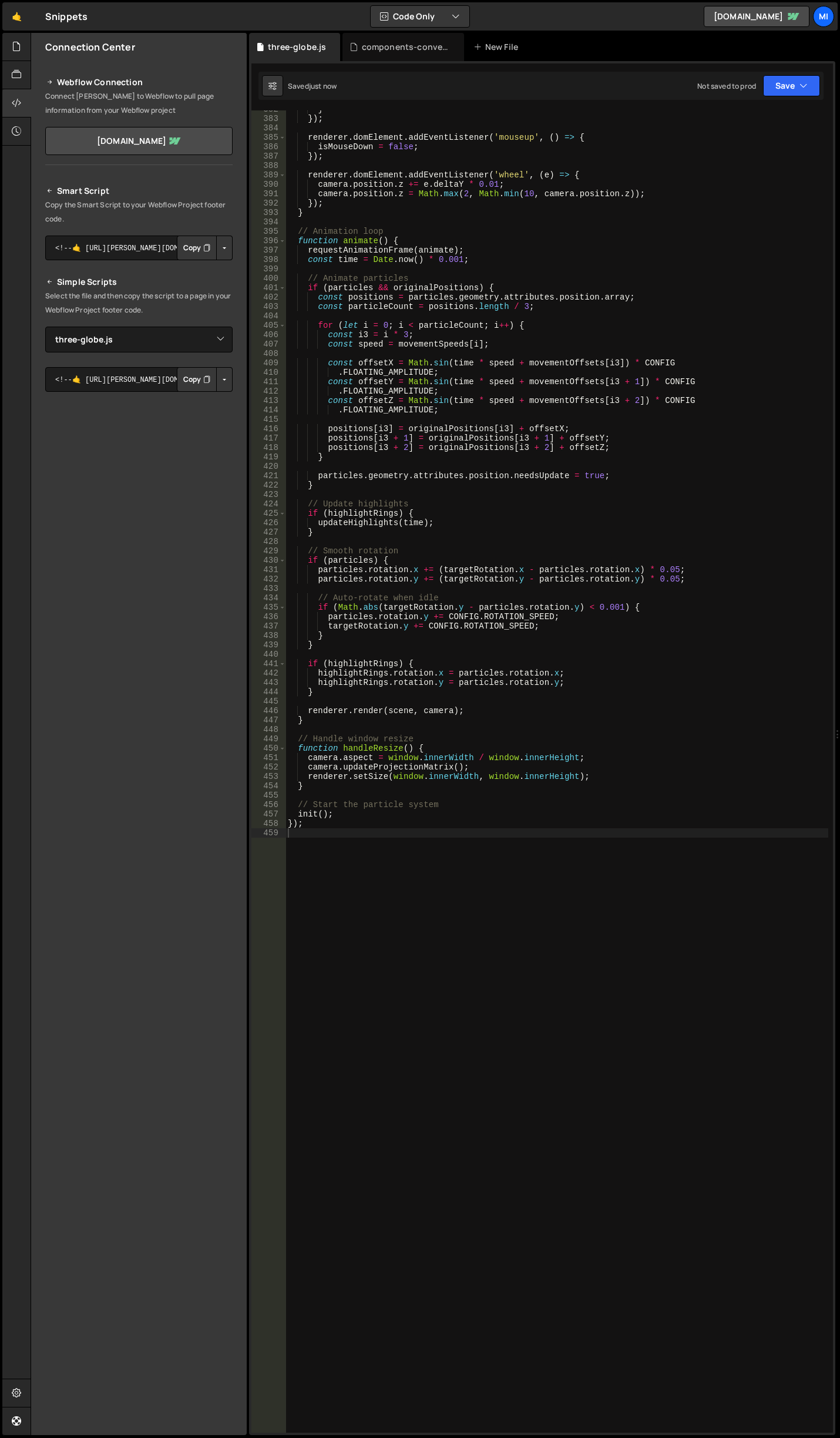
click at [618, 568] on div "} }) ; renderer . domElement . addEventListener ( 'mouseup' , ( ) => { isMouseD…" at bounding box center [557, 775] width 543 height 1341
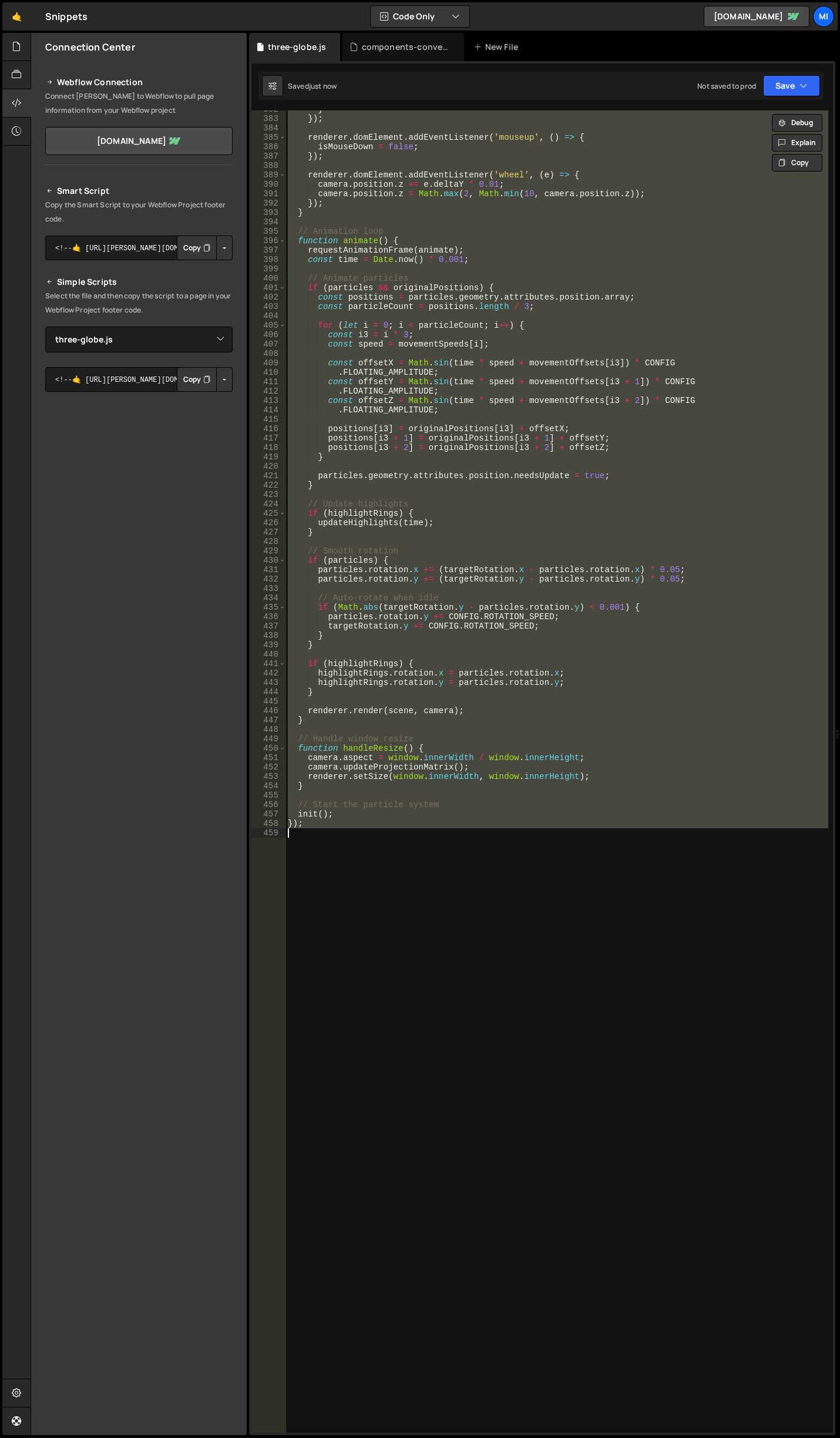
paste textarea
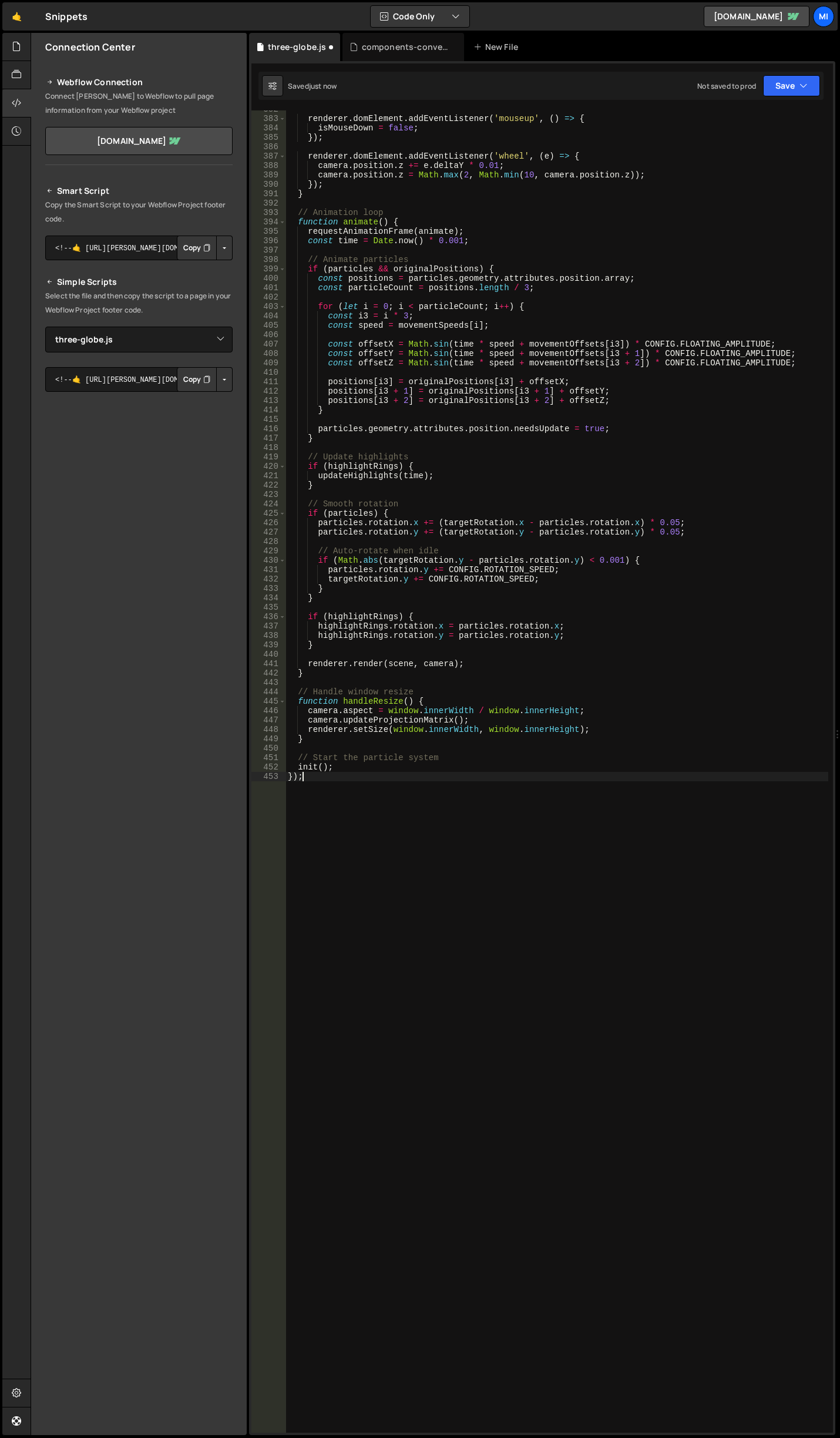
type textarea "renderer.setSize(window.innerWidth, window.innerHeight);"
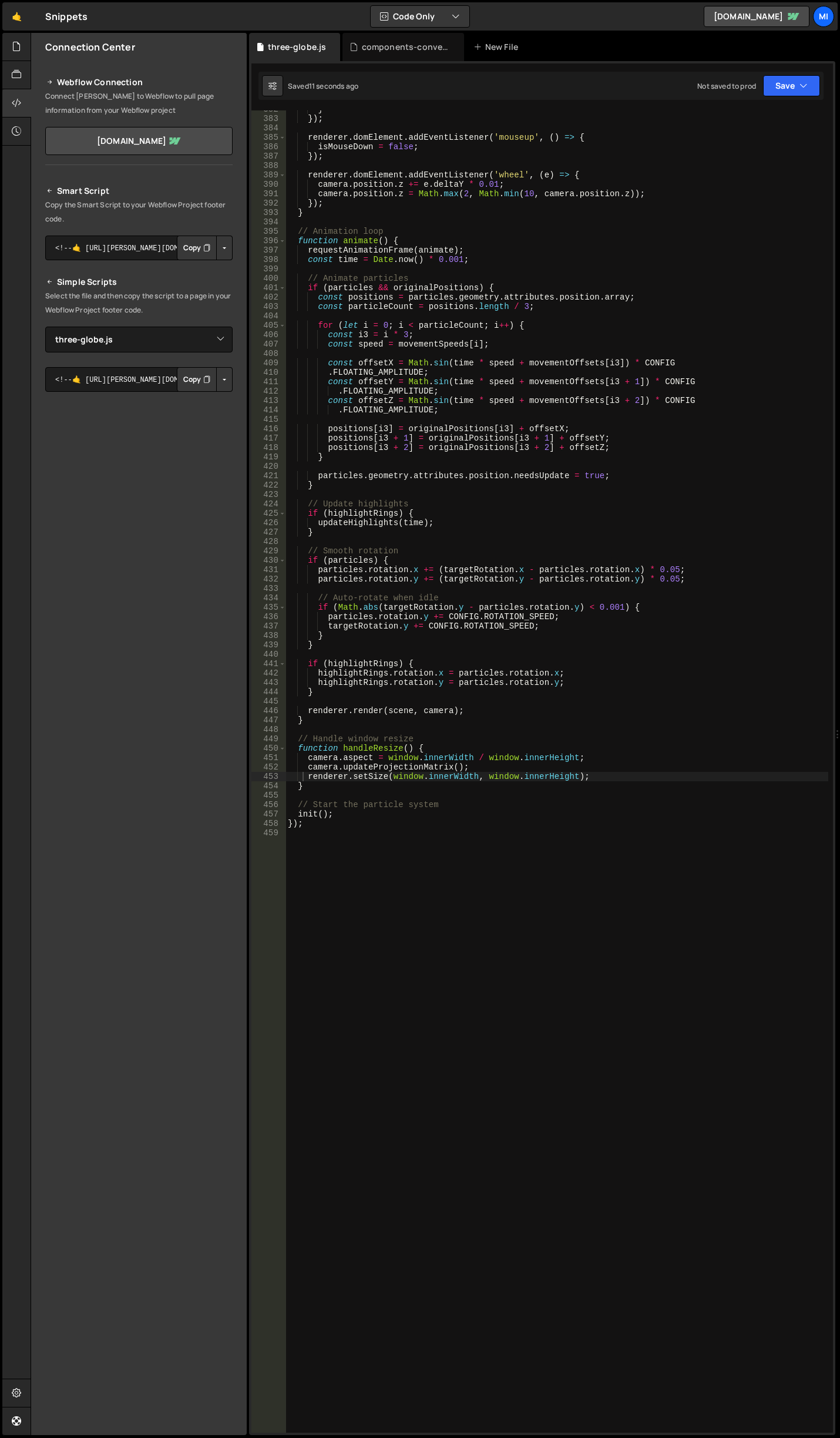
click at [537, 466] on div "} }) ; renderer . domElement . addEventListener ( 'mouseup' , ( ) => { isMouseD…" at bounding box center [557, 775] width 543 height 1341
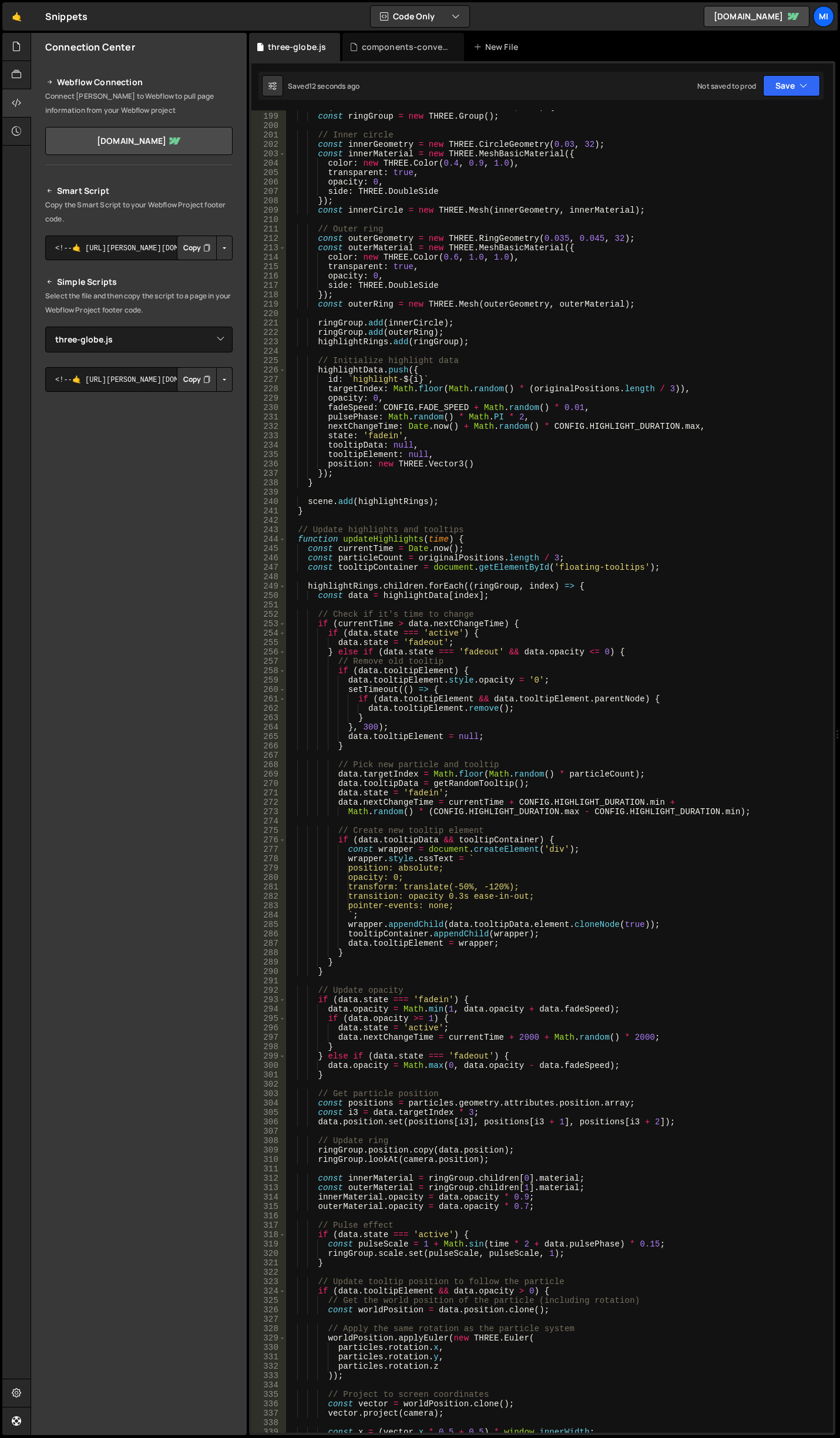
scroll to position [1765, 0]
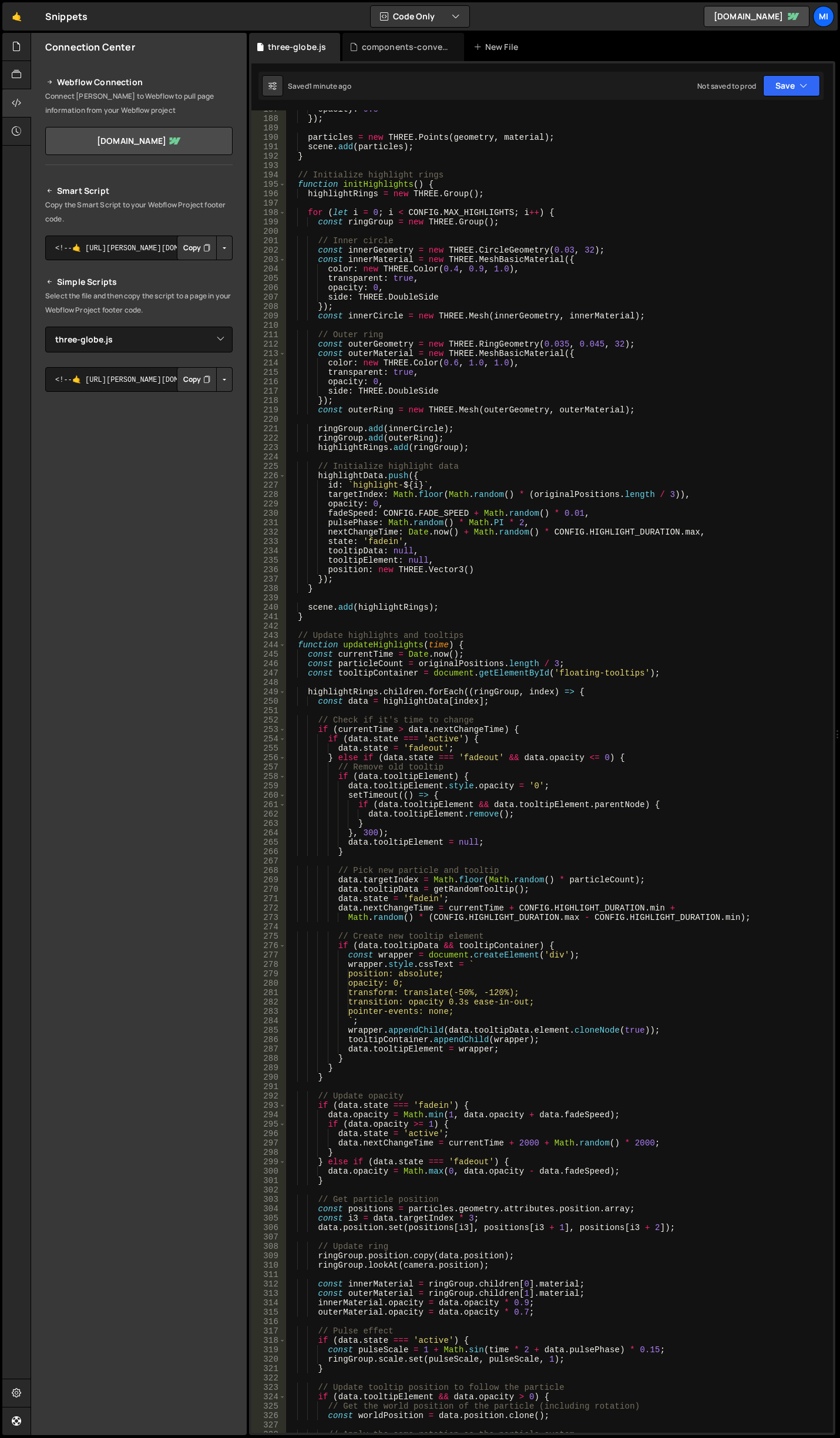
click at [650, 449] on div "opacity : 0.8 }) ; particles = new THREE . Points ( geometry , material ) ; sce…" at bounding box center [557, 775] width 543 height 1341
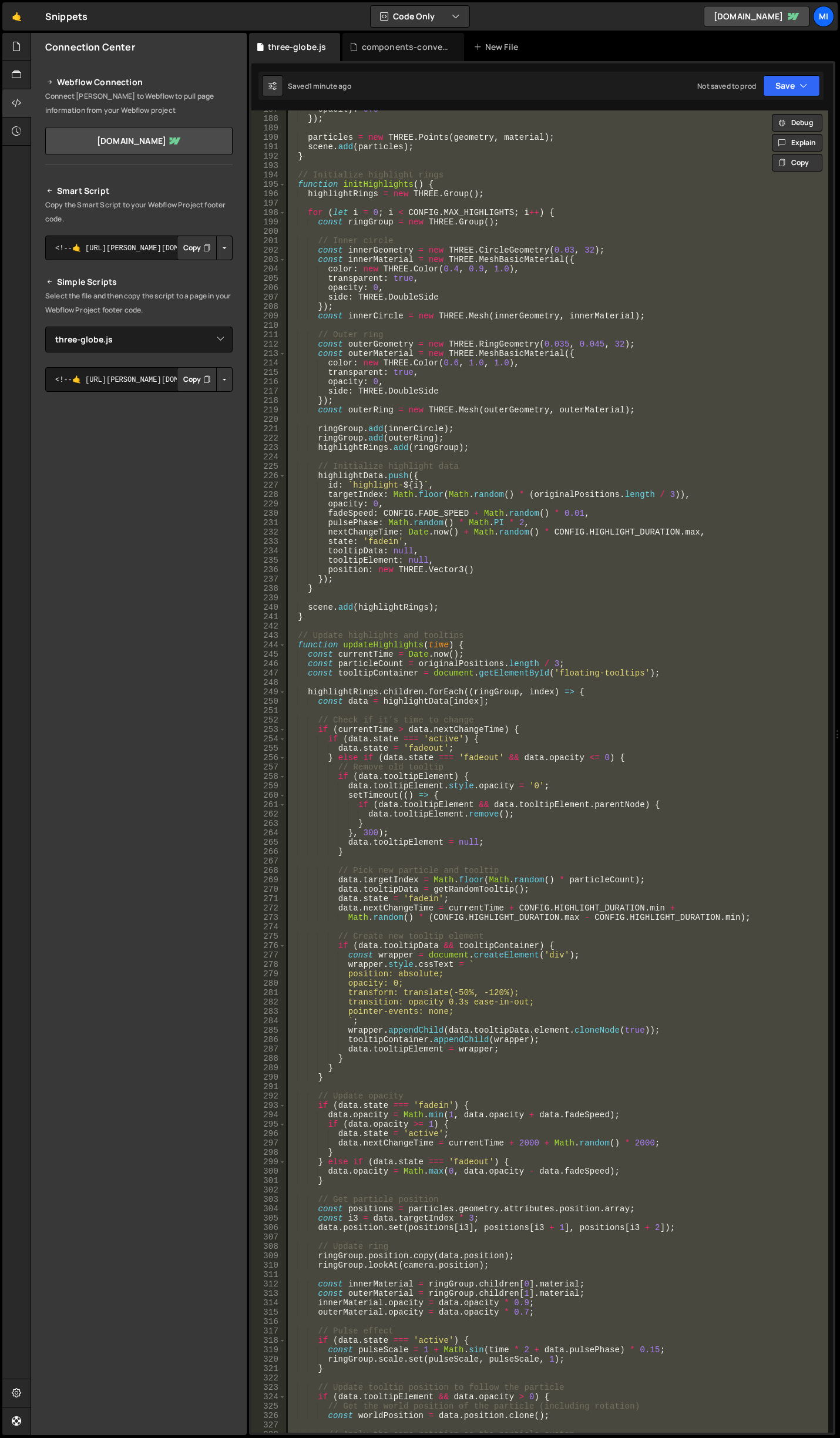
paste textarea
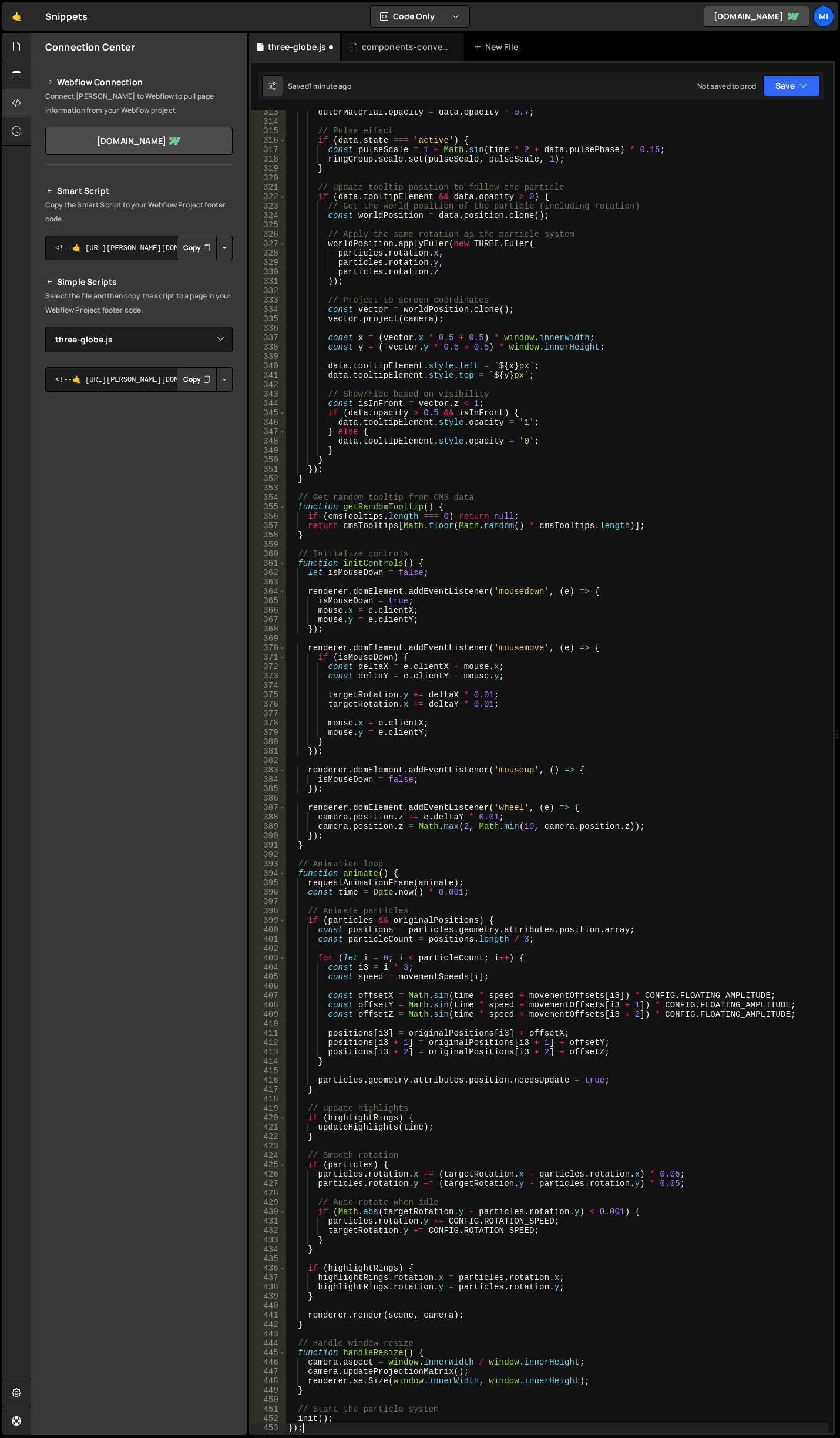
type textarea "renderer.setSize(window.innerWidth, window.innerHeight);"
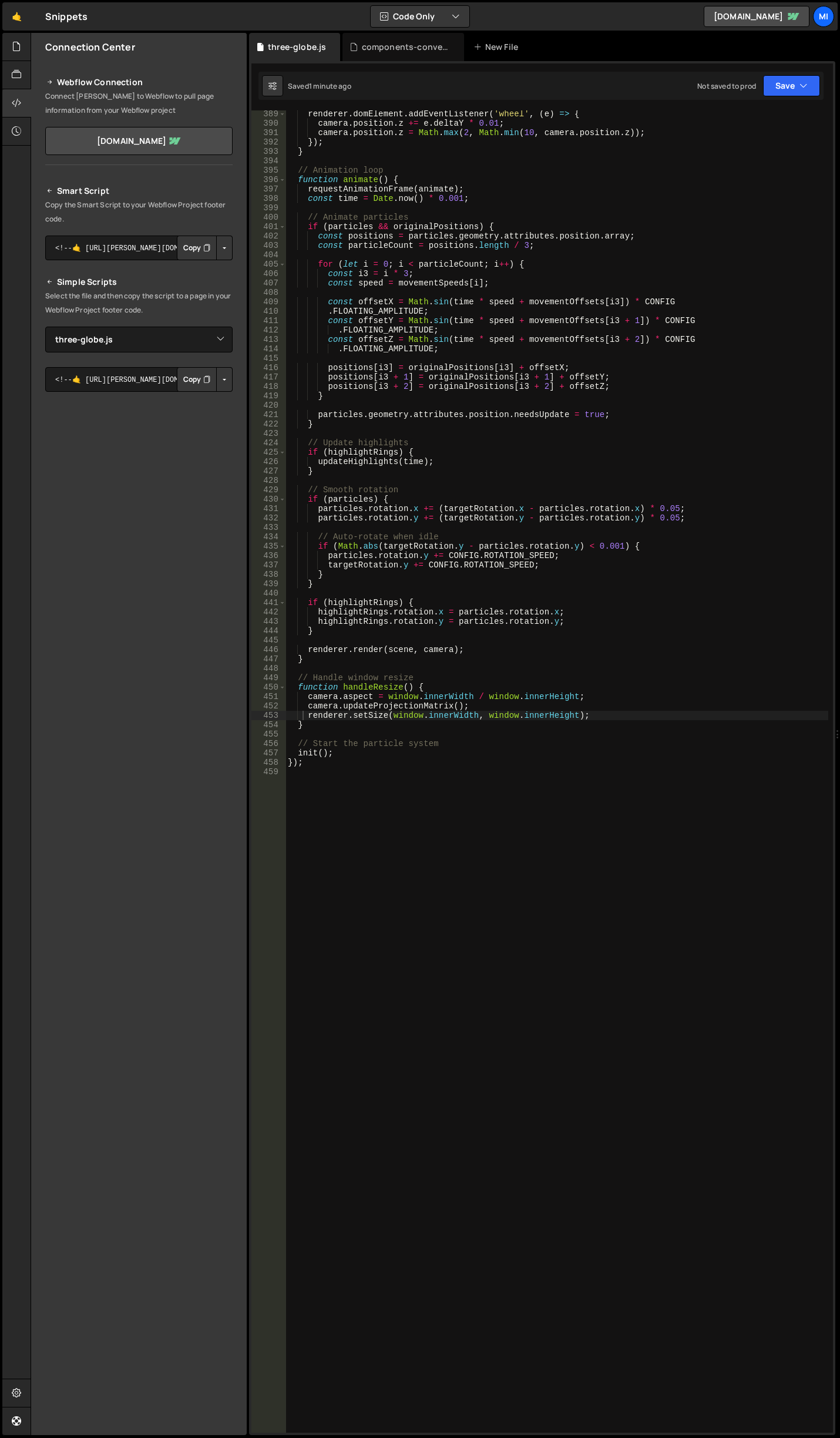
scroll to position [3659, 0]
click at [548, 1123] on div "renderer . domElement . addEventListener ( 'wheel' , ( e ) => { camera . positi…" at bounding box center [557, 780] width 543 height 1341
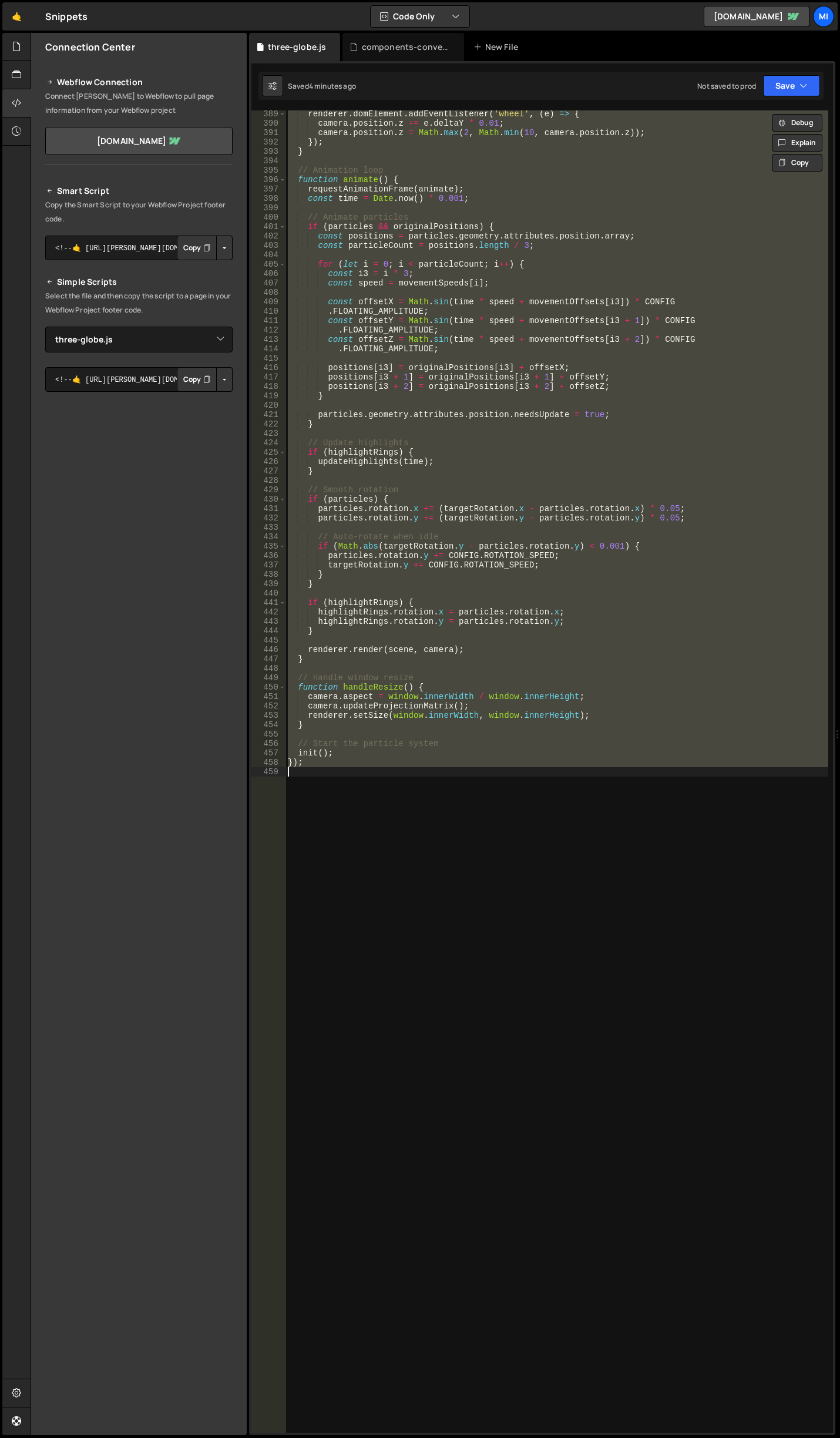
paste textarea
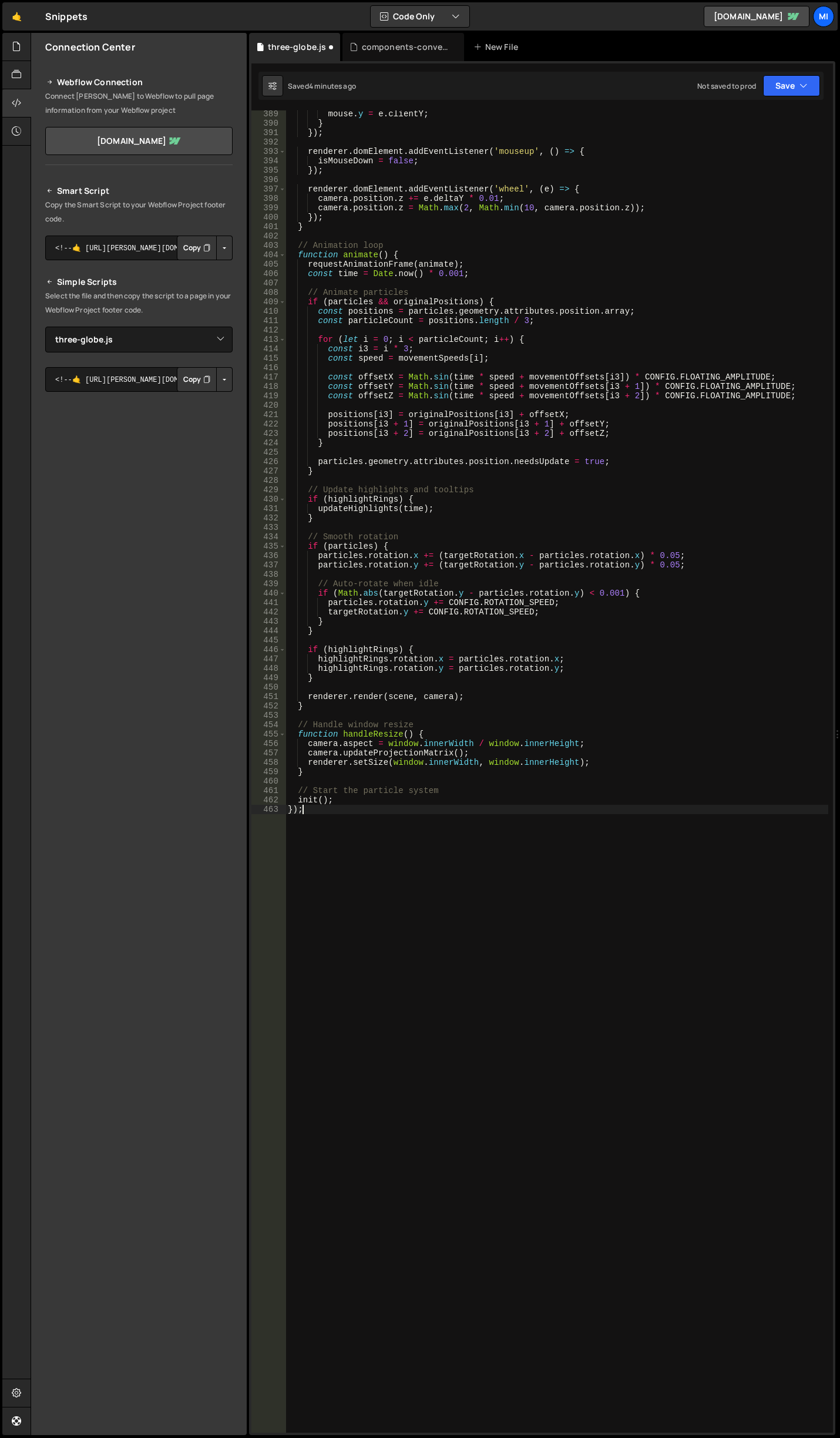
type textarea "renderer.setSize(window.innerWidth, window.innerHeight);"
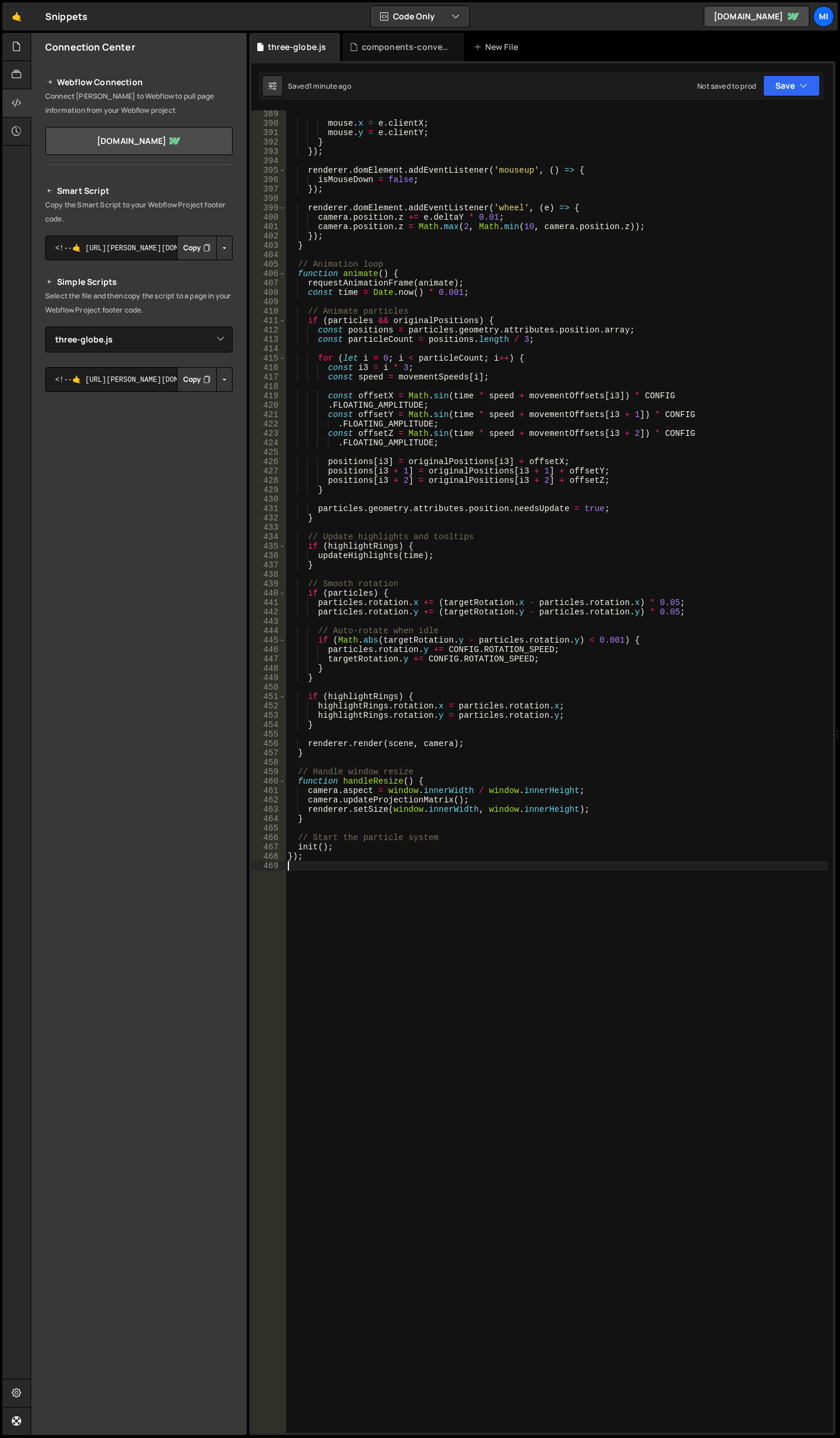
click at [710, 1216] on div "mouse . x = e . clientX ; mouse . y = e . clientY ; } }) ; renderer . domElemen…" at bounding box center [557, 780] width 543 height 1341
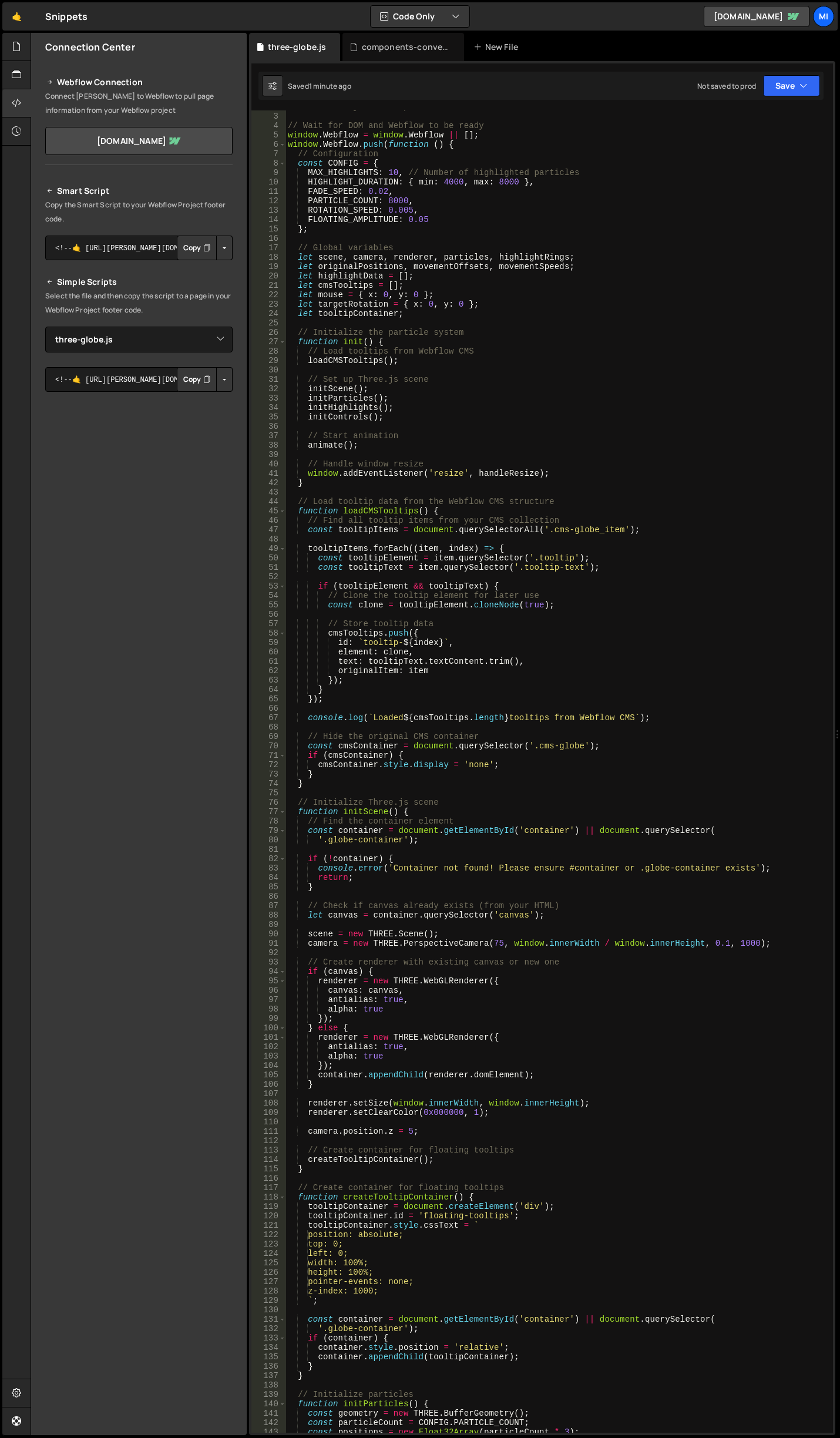
scroll to position [0, 0]
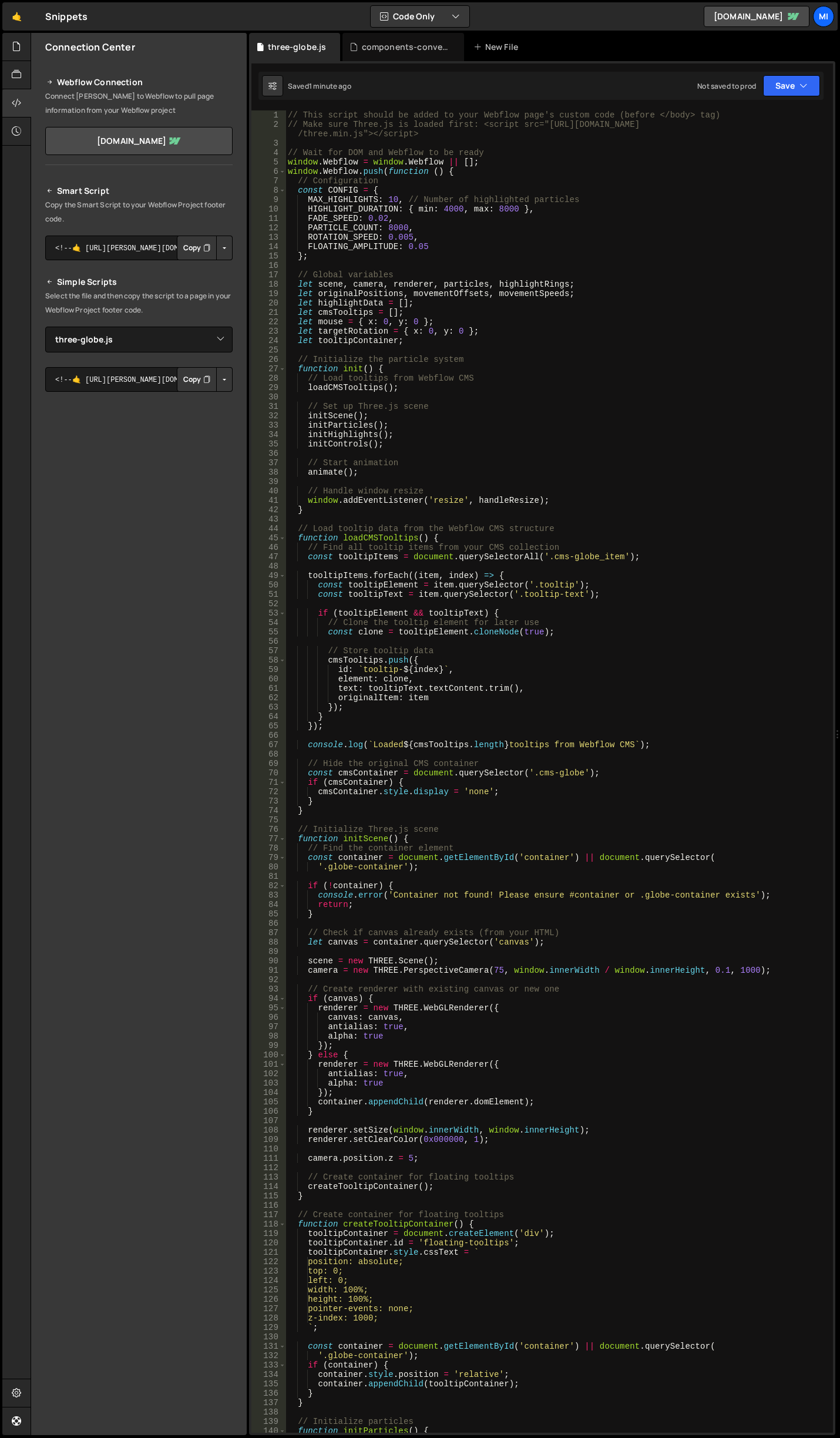
click at [456, 281] on div "// This script should be added to your Webflow page's custom code (before </bod…" at bounding box center [557, 781] width 543 height 1341
click at [413, 220] on div "// This script should be added to your Webflow page's custom code (before </bod…" at bounding box center [557, 781] width 543 height 1341
drag, startPoint x: 386, startPoint y: 198, endPoint x: 397, endPoint y: 198, distance: 11.0
click at [397, 198] on div "// This script should be added to your Webflow page's custom code (before </bod…" at bounding box center [557, 781] width 543 height 1341
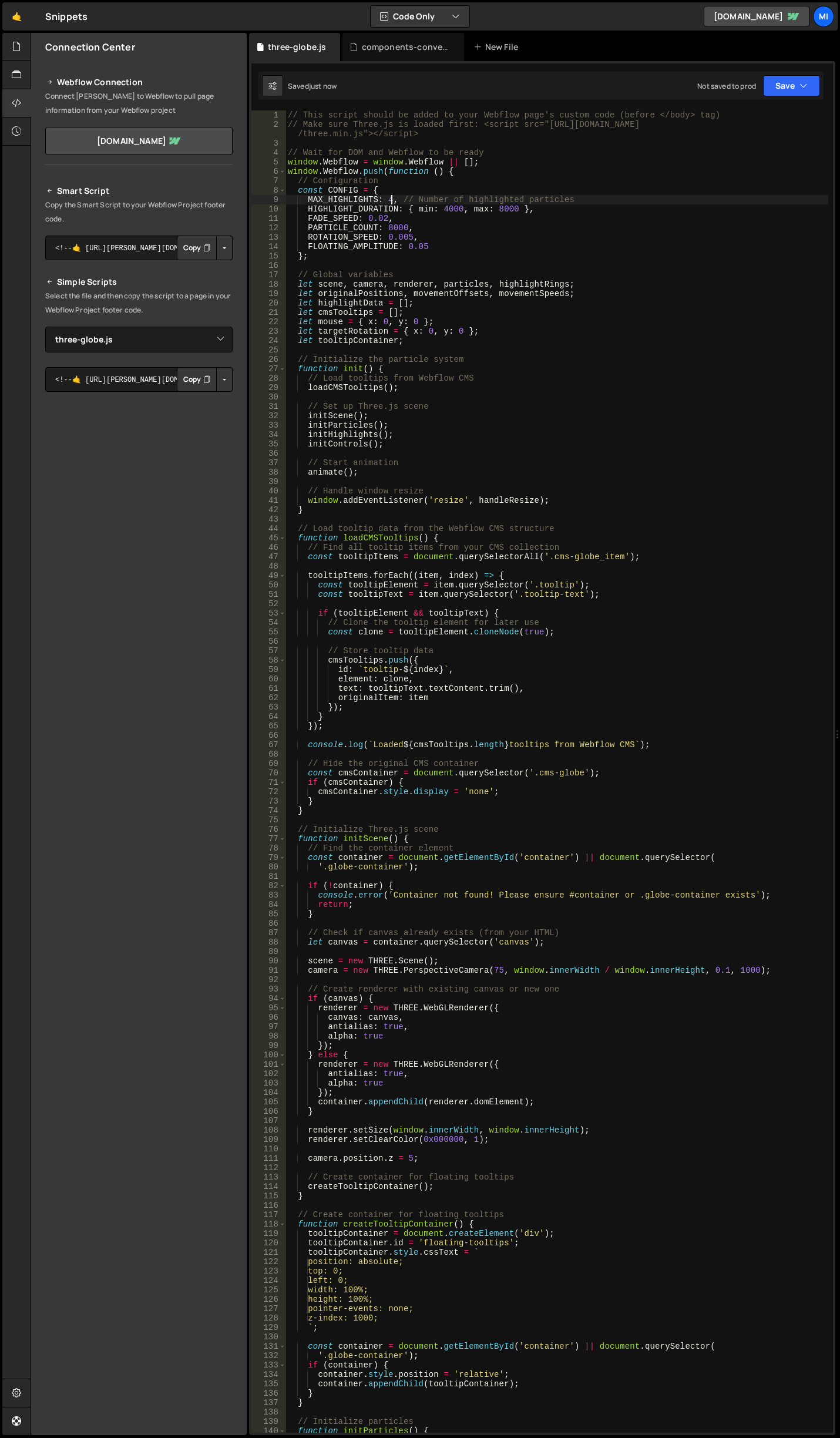
click at [365, 304] on div "// This script should be added to your Webflow page's custom code (before </bod…" at bounding box center [557, 781] width 543 height 1341
click at [555, 1280] on div "// This script should be added to your Webflow page's custom code (before </bod…" at bounding box center [557, 781] width 543 height 1341
click at [498, 304] on div "// This script should be added to your Webflow page's custom code (before </bod…" at bounding box center [557, 781] width 543 height 1341
click at [466, 231] on div "// This script should be added to your Webflow page's custom code (before </bod…" at bounding box center [557, 781] width 543 height 1341
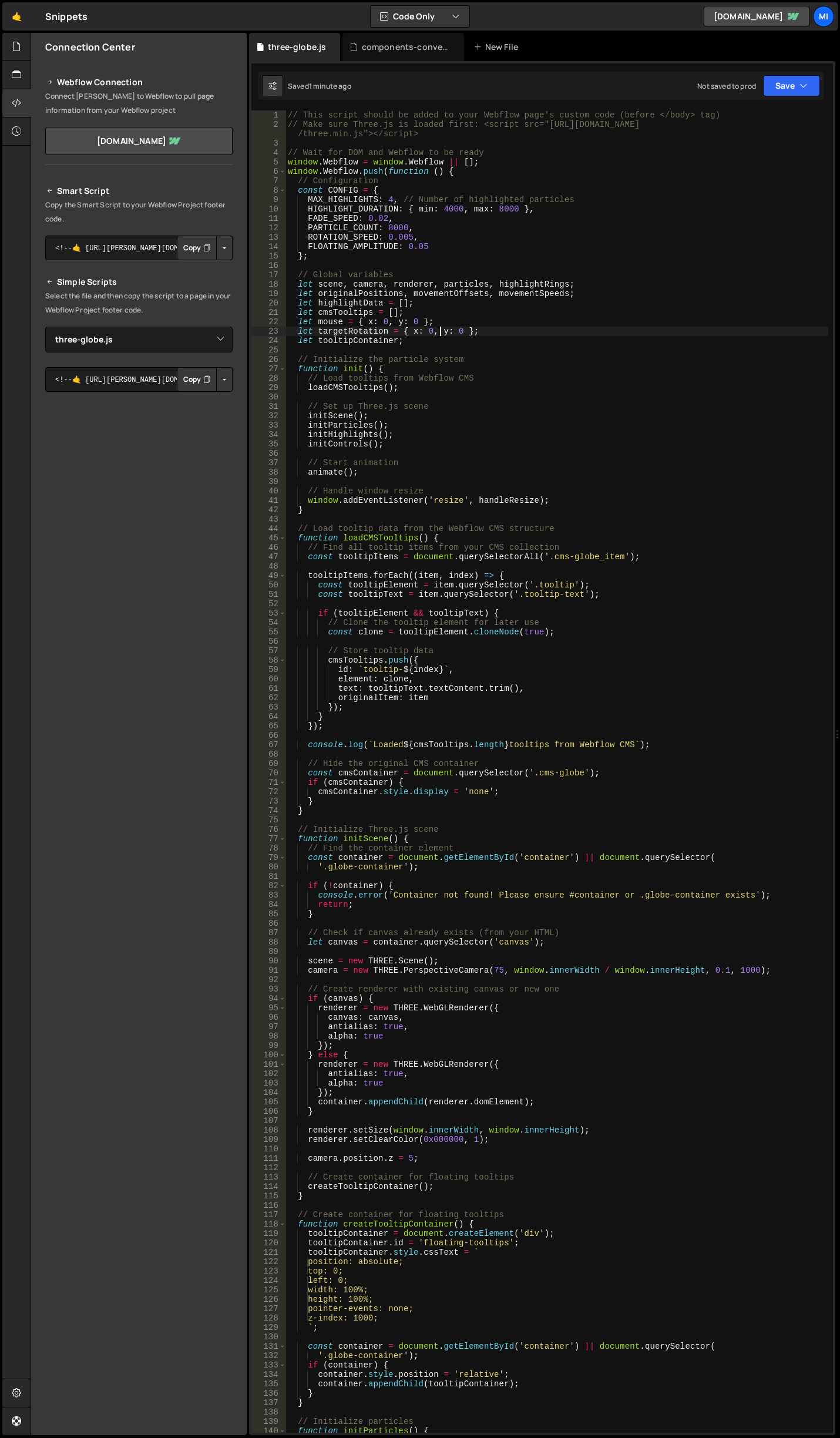
click at [442, 336] on div "// This script should be added to your Webflow page's custom code (before </bod…" at bounding box center [557, 781] width 543 height 1341
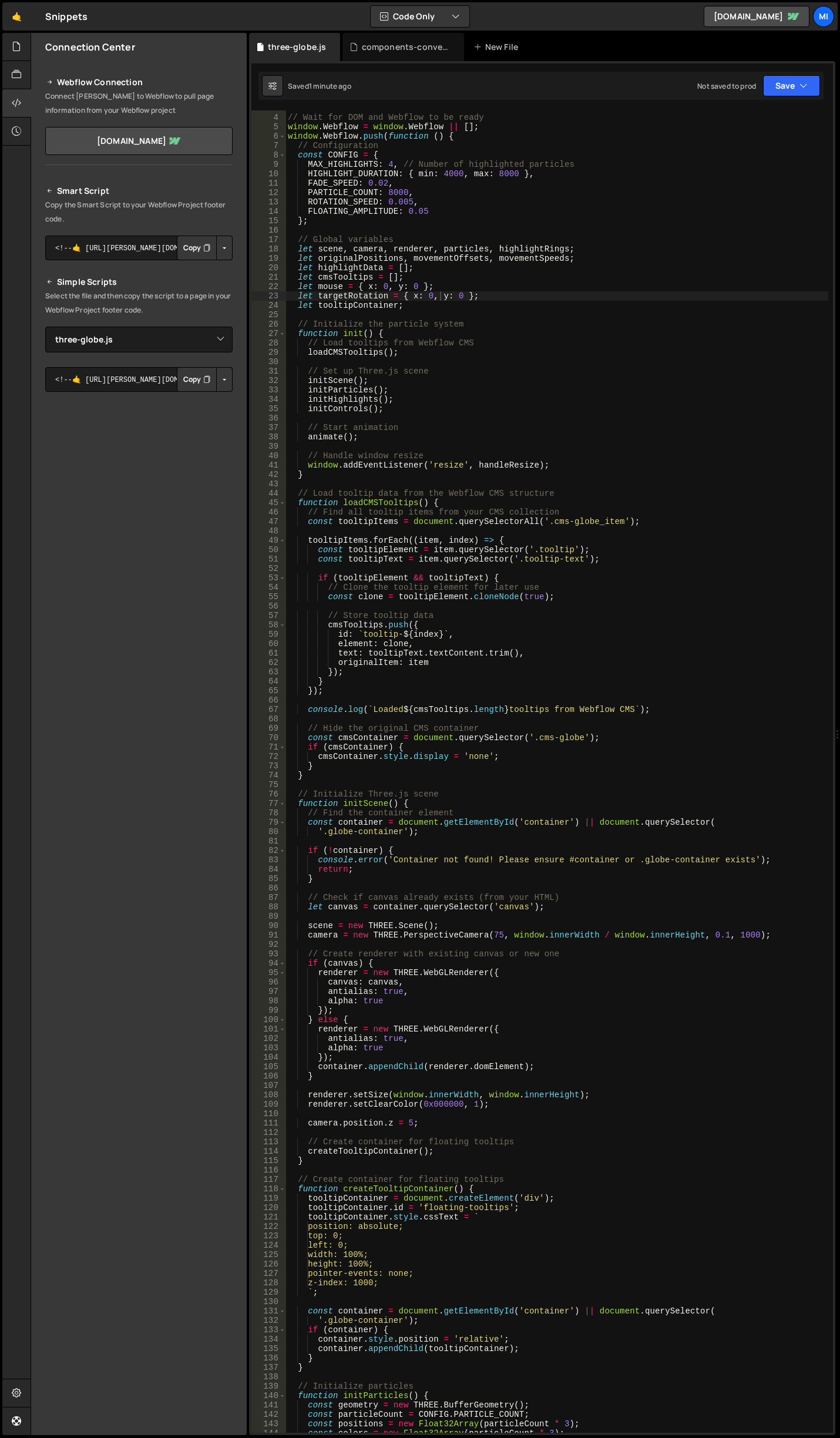
scroll to position [0, 0]
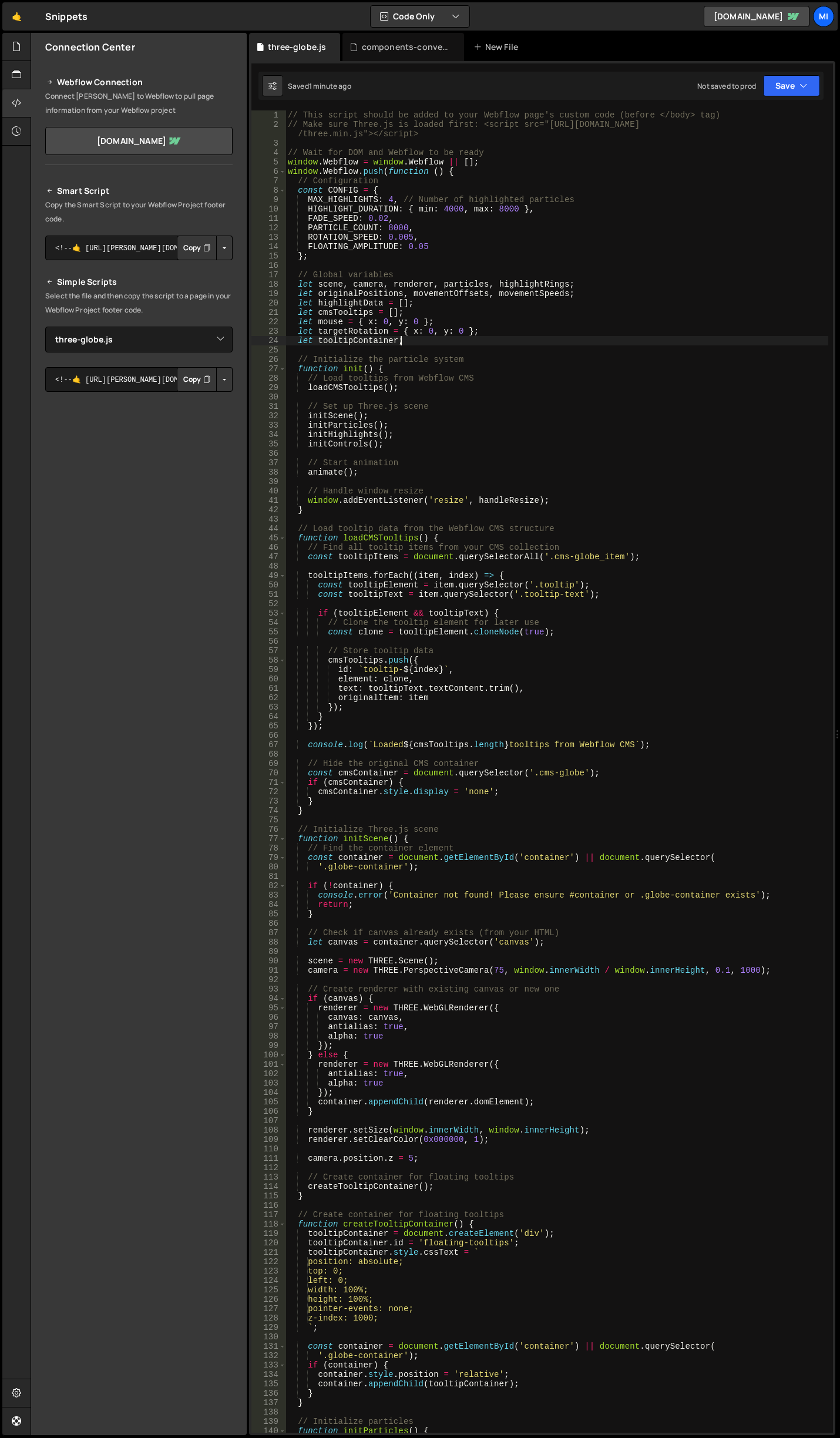
click at [471, 343] on div "// This script should be added to your Webflow page's custom code (before </bod…" at bounding box center [557, 781] width 543 height 1341
type textarea "let tooltipContainer;"
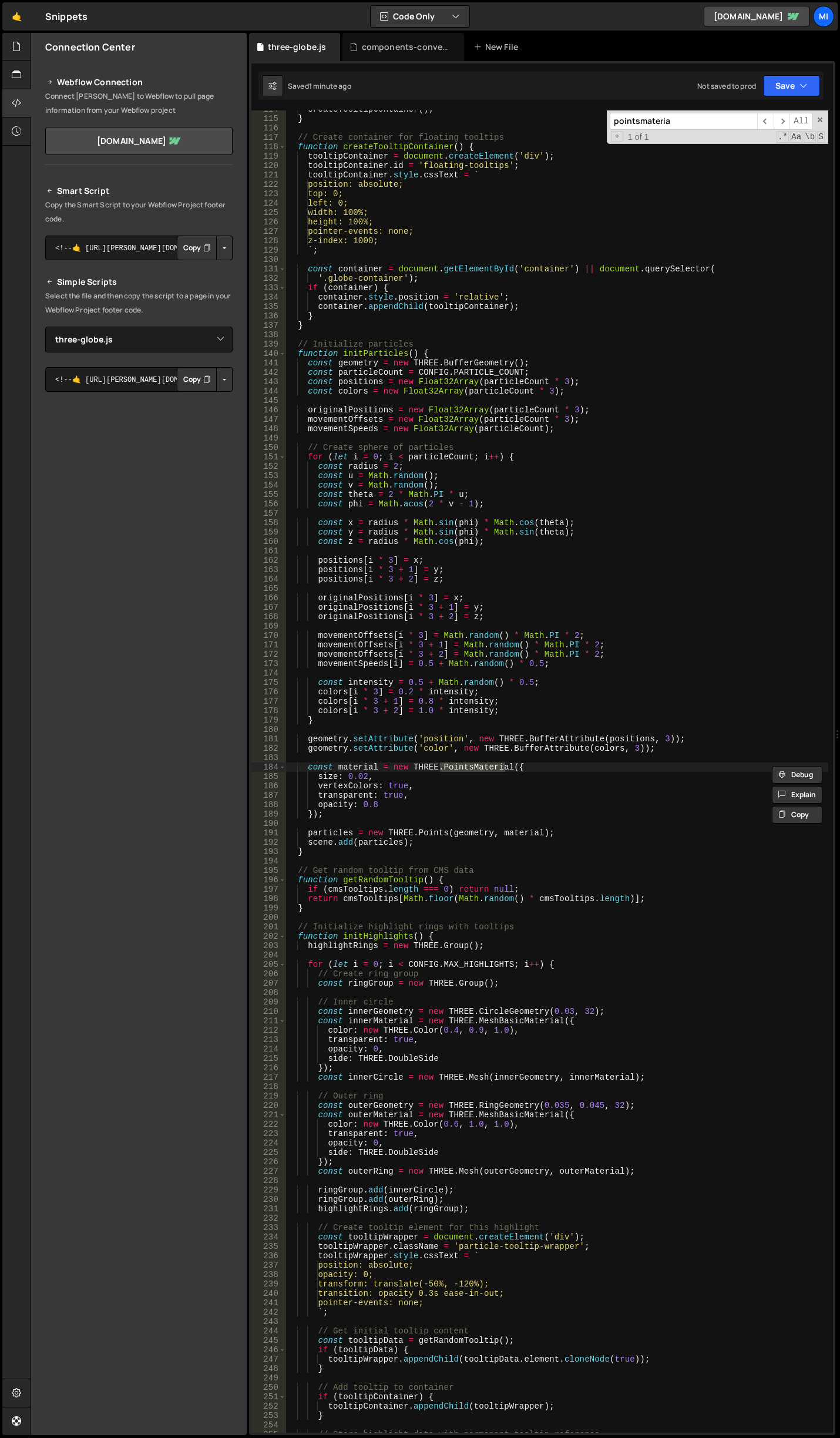
type input "pointsmateria"
click at [368, 780] on div "createTooltipContainer ( ) ; } // Create container for floating tooltips functi…" at bounding box center [557, 775] width 543 height 1341
type textarea "size: 0.01,"
